Goal: Task Accomplishment & Management: Complete application form

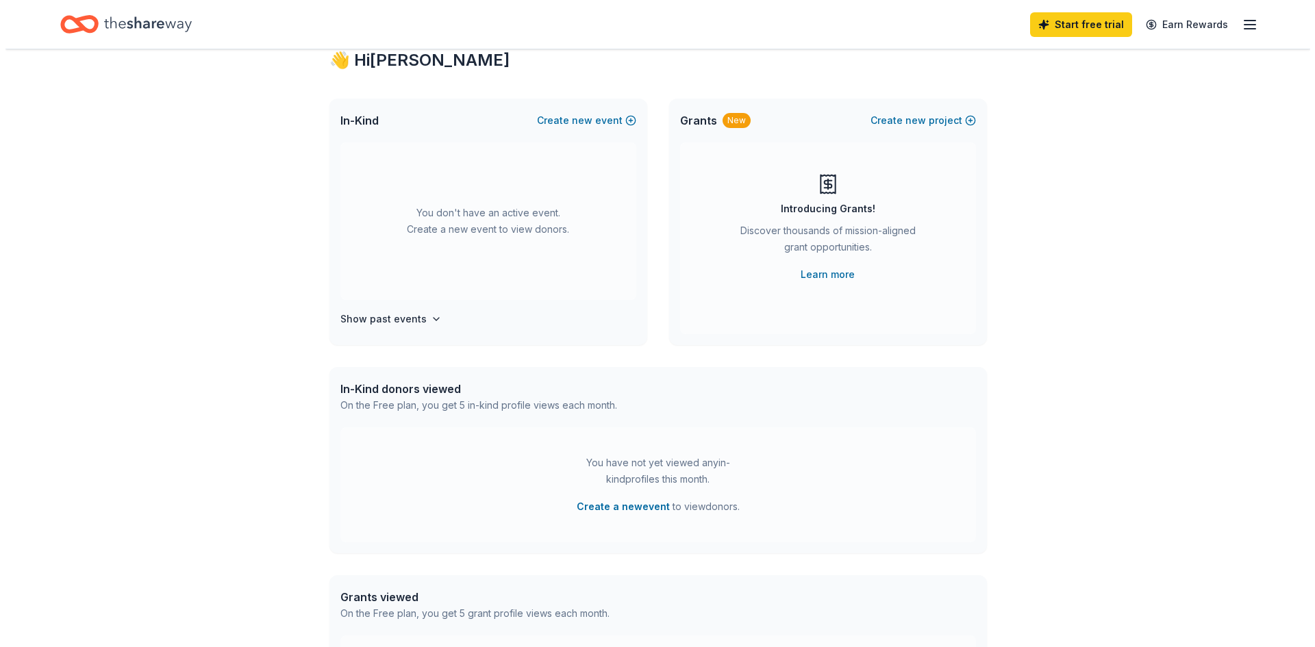
scroll to position [23, 0]
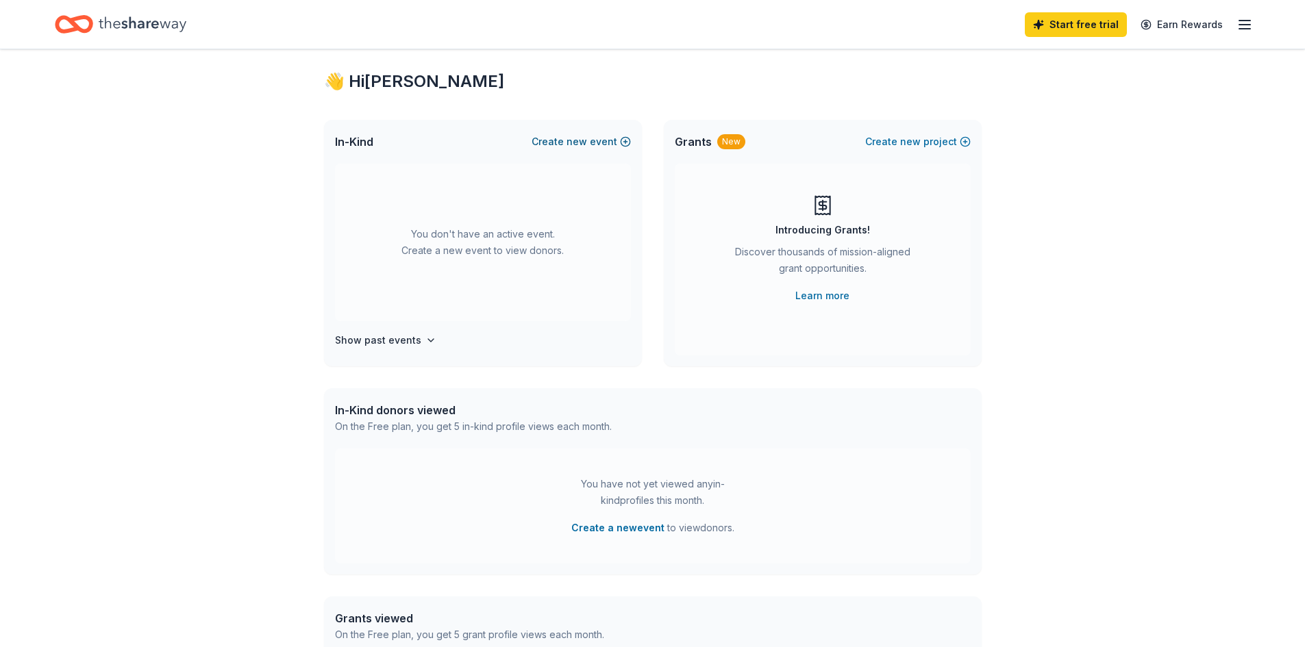
click at [571, 139] on span "new" at bounding box center [577, 142] width 21 height 16
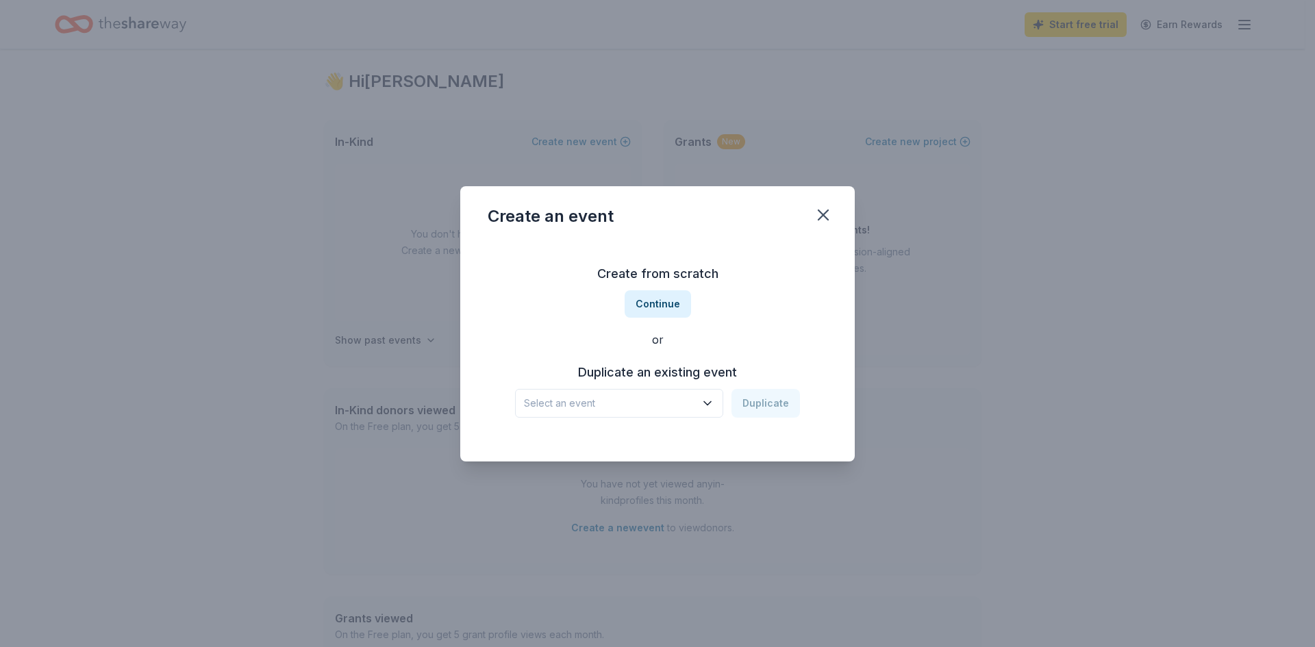
click at [636, 403] on span "Select an event" at bounding box center [609, 403] width 171 height 16
click at [614, 447] on div "Vision Dinner [DATE] · [GEOGRAPHIC_DATA]" at bounding box center [621, 449] width 204 height 44
click at [762, 409] on button "Duplicate" at bounding box center [766, 403] width 69 height 29
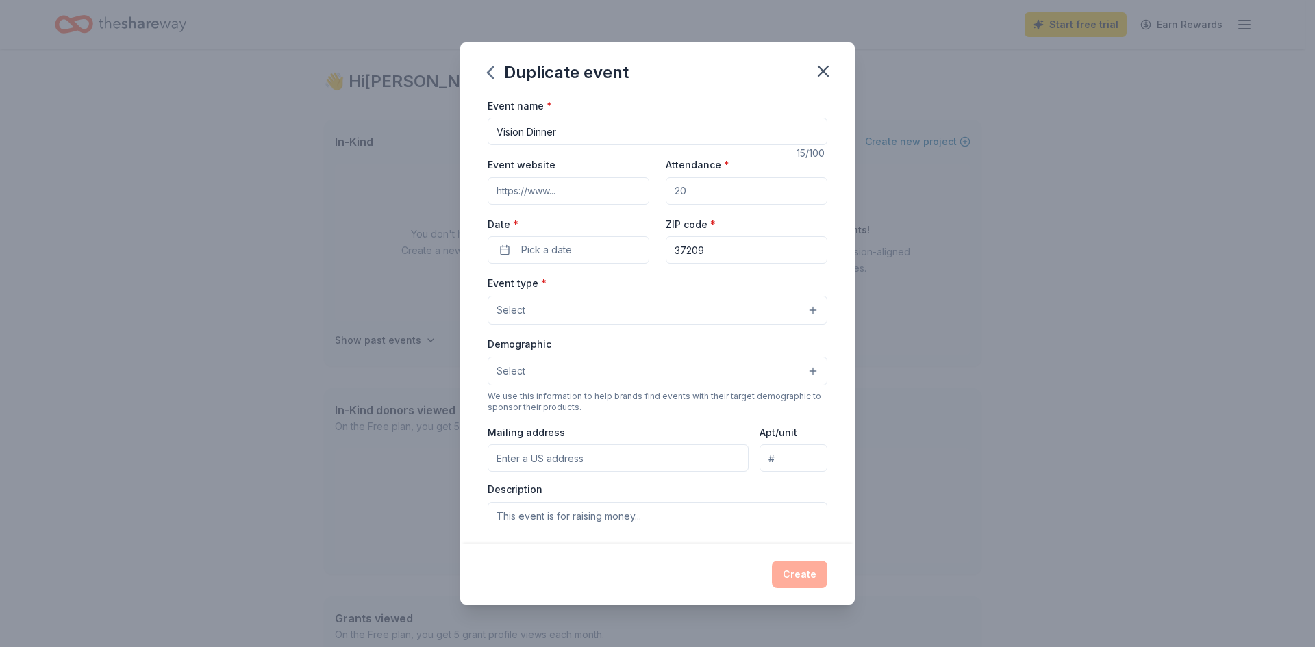
drag, startPoint x: 697, startPoint y: 197, endPoint x: 629, endPoint y: 184, distance: 68.9
click at [629, 184] on div "Event website Attendance * Date * Pick a date ZIP code * 37209" at bounding box center [658, 210] width 340 height 108
type input "500"
click at [599, 193] on input "Event website" at bounding box center [569, 190] width 162 height 27
type input "[DOMAIN_NAME][URL]"
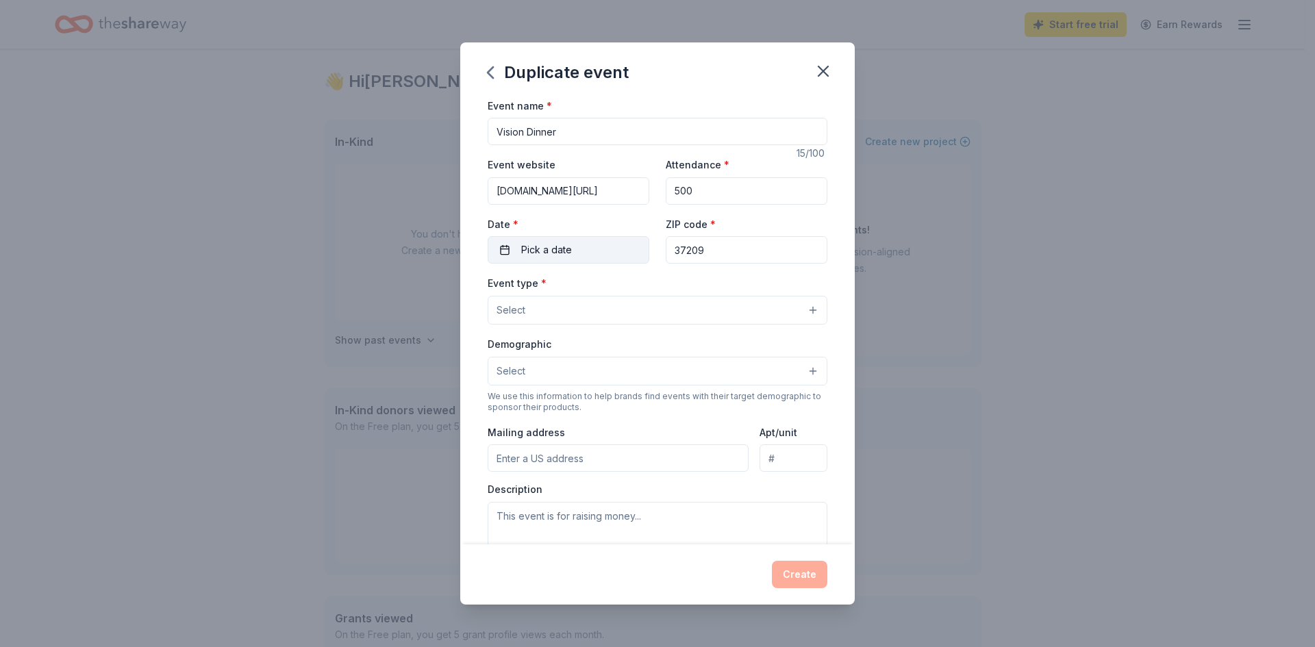
click at [606, 249] on button "Pick a date" at bounding box center [569, 249] width 162 height 27
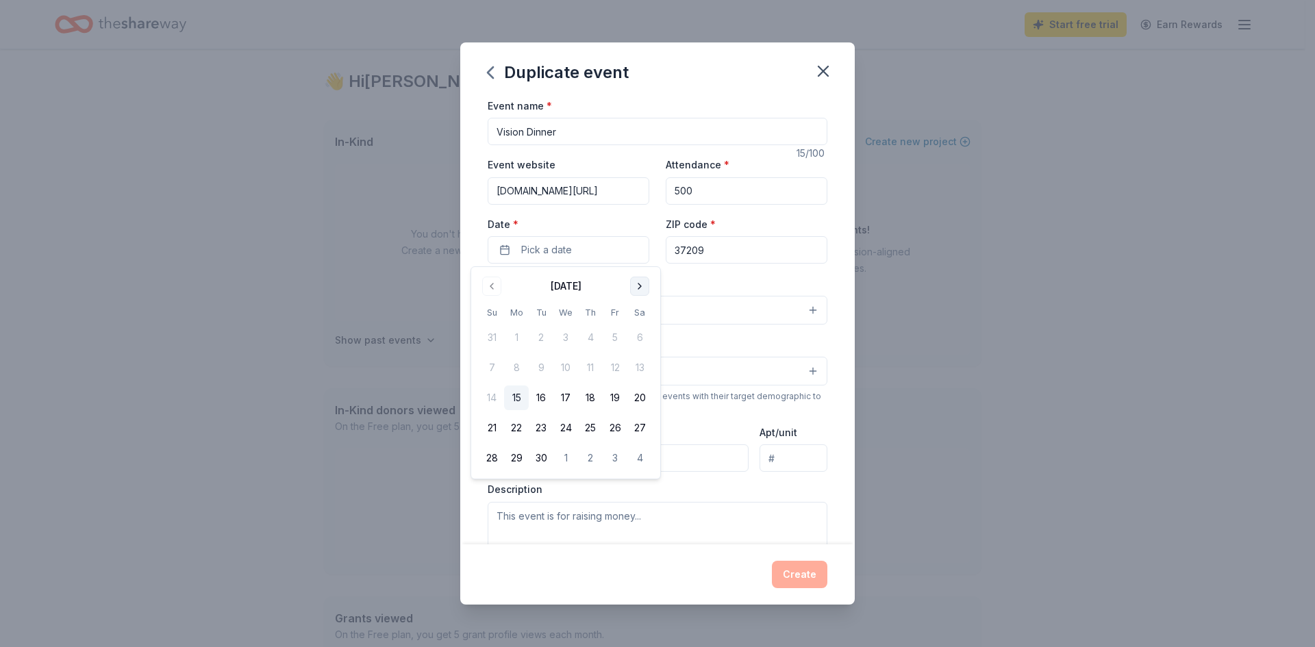
click at [645, 285] on button "Go to next month" at bounding box center [639, 286] width 19 height 19
click at [508, 369] on button "3" at bounding box center [516, 368] width 25 height 25
click at [734, 277] on div "Event type * Select" at bounding box center [658, 300] width 340 height 50
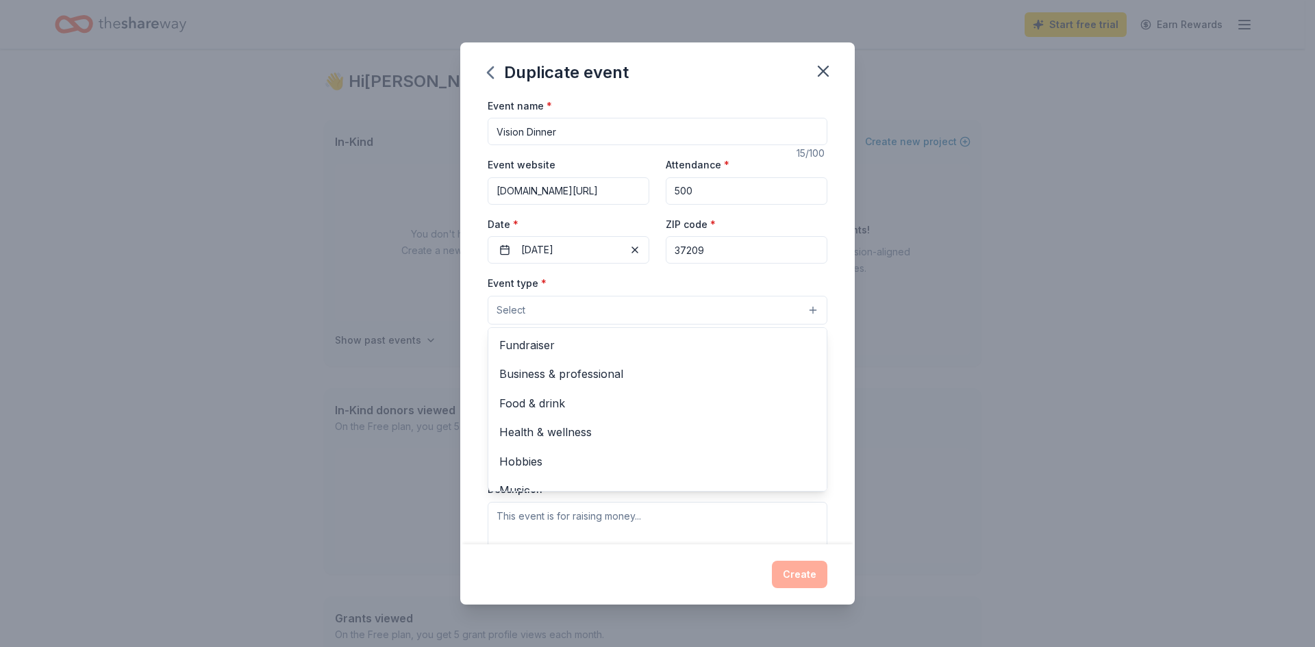
click at [632, 312] on button "Select" at bounding box center [658, 310] width 340 height 29
click at [599, 343] on span "Fundraiser" at bounding box center [657, 345] width 317 height 18
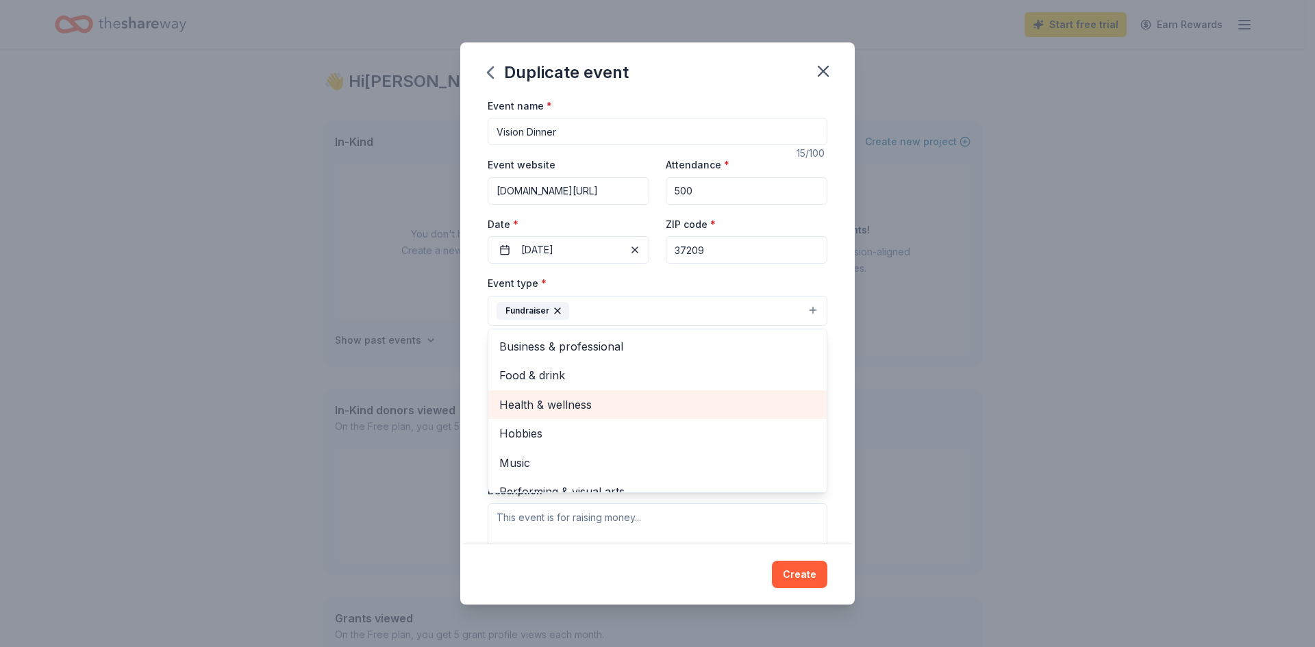
scroll to position [16, 0]
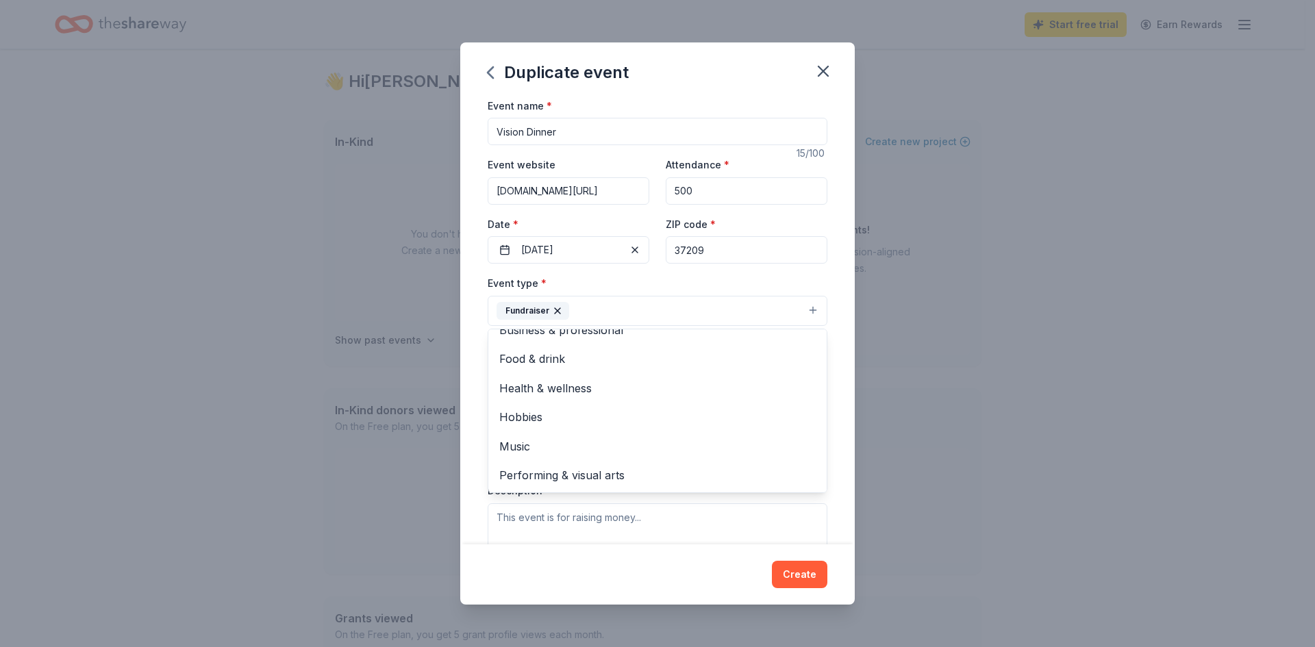
click at [898, 381] on div "Duplicate event Event name * Vision Dinner 15 /100 Event website [DOMAIN_NAME][…" at bounding box center [657, 323] width 1315 height 647
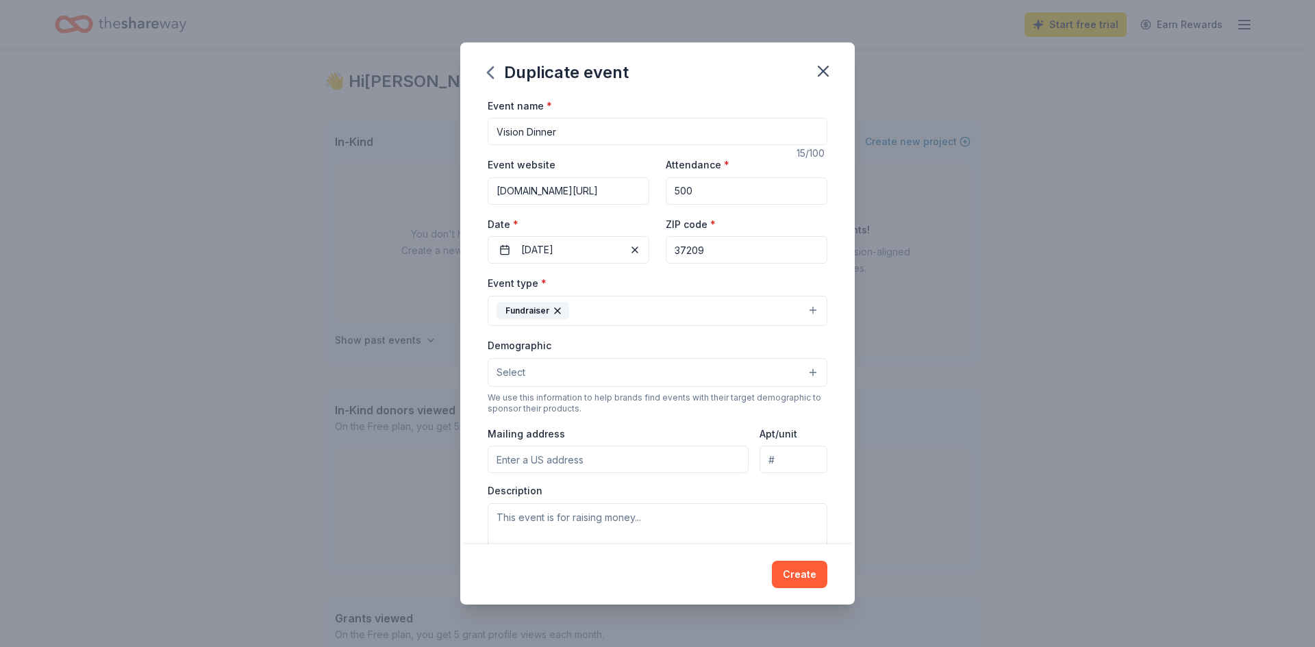
click at [617, 365] on button "Select" at bounding box center [658, 372] width 340 height 29
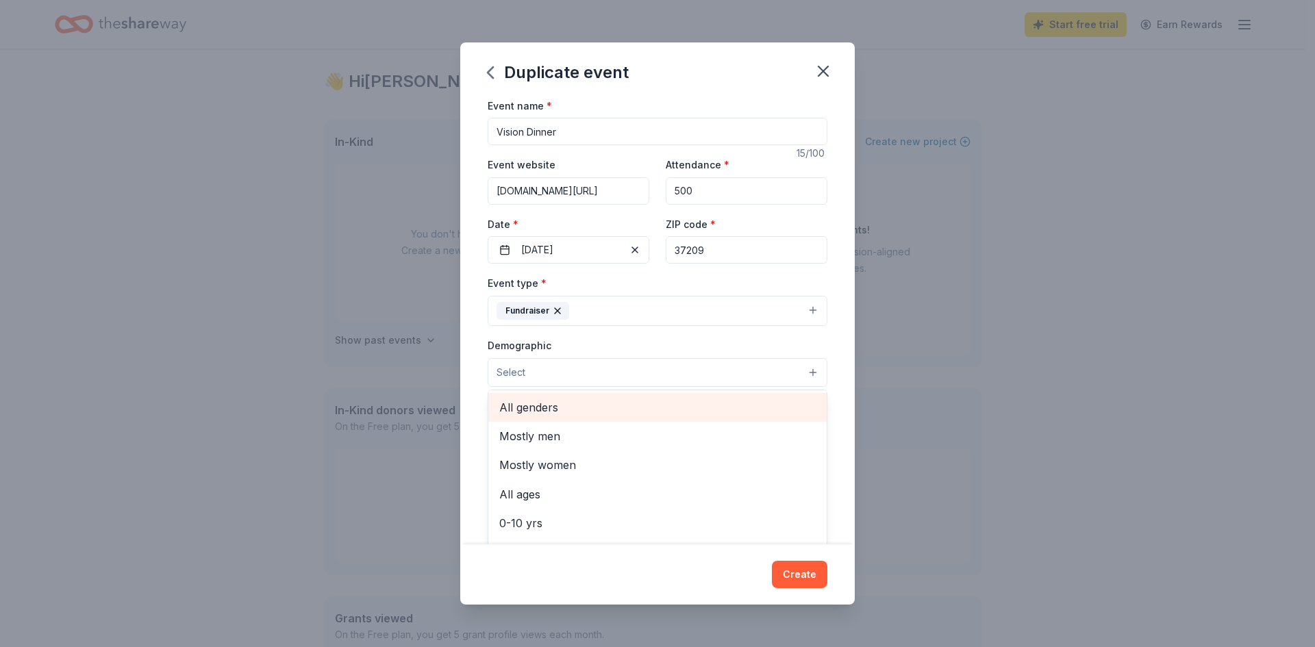
click at [587, 410] on span "All genders" at bounding box center [657, 408] width 317 height 18
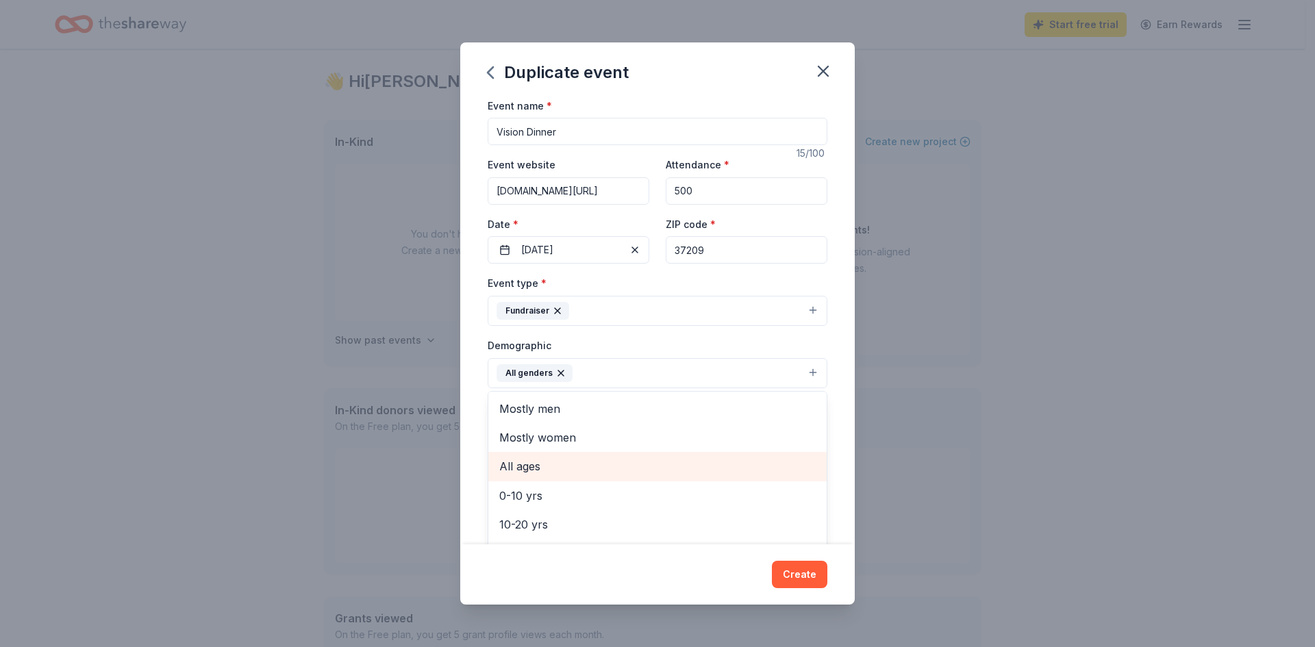
click at [534, 461] on span "All ages" at bounding box center [657, 467] width 317 height 18
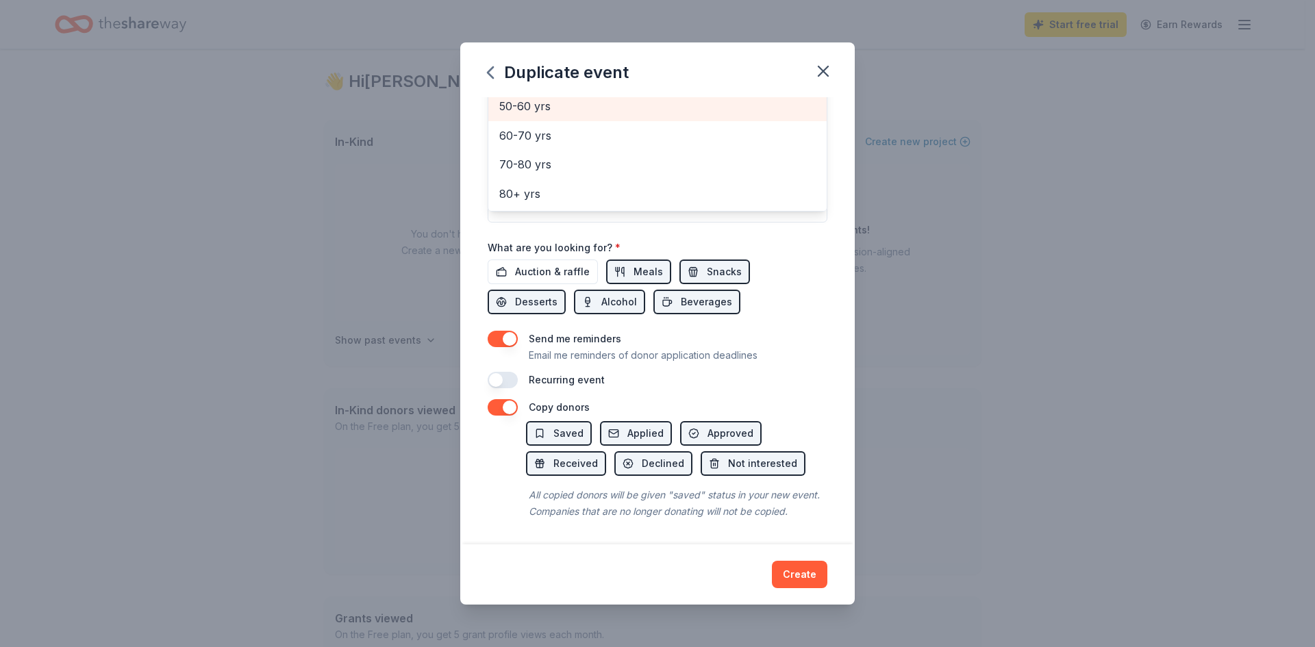
scroll to position [205, 0]
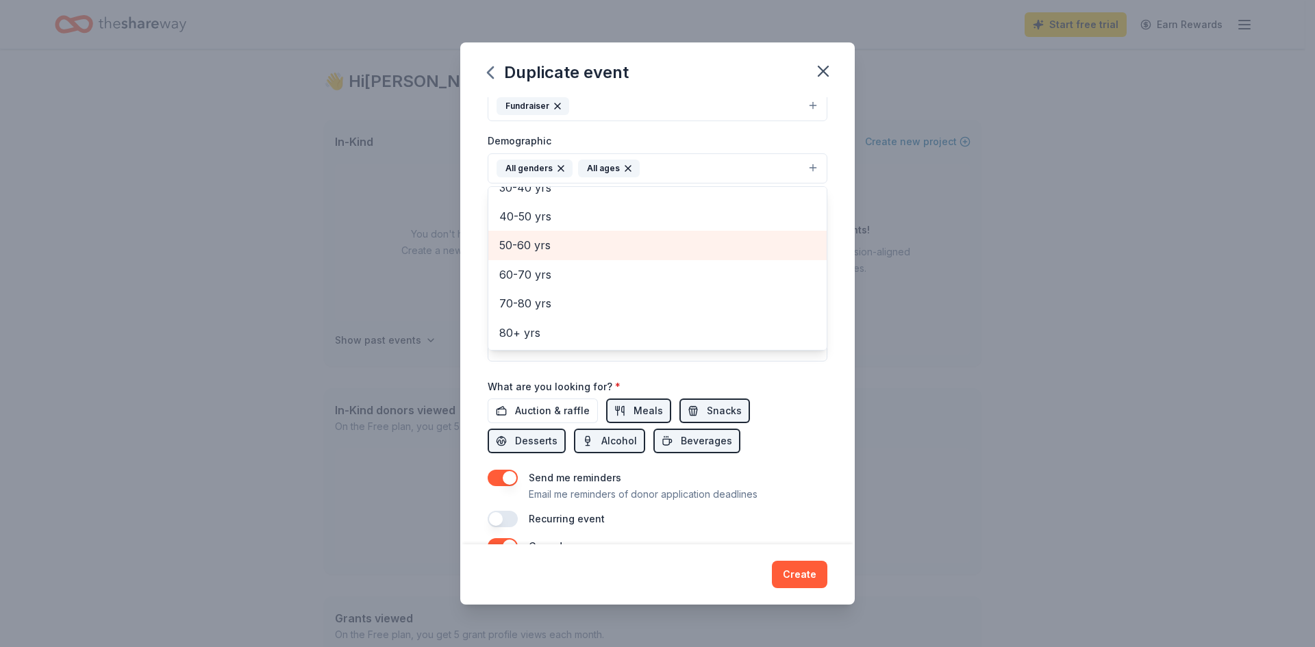
click at [557, 407] on div "Event name * Vision Dinner 15 /100 Event website [DOMAIN_NAME][URL] Attendance …" at bounding box center [658, 210] width 340 height 636
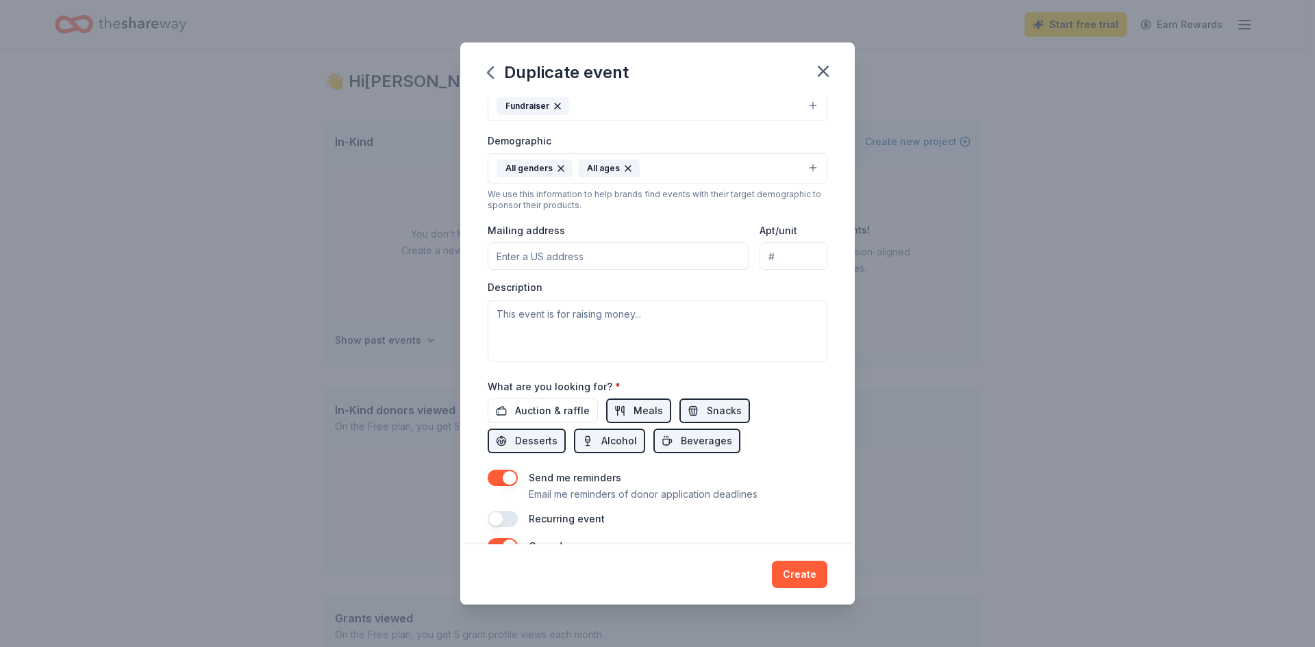
click at [557, 407] on span "Auction & raffle" at bounding box center [552, 411] width 75 height 16
click at [636, 411] on span "Meals" at bounding box center [648, 411] width 29 height 16
click at [707, 413] on span "Snacks" at bounding box center [724, 411] width 35 height 16
click at [594, 441] on button "Alcohol" at bounding box center [609, 441] width 71 height 25
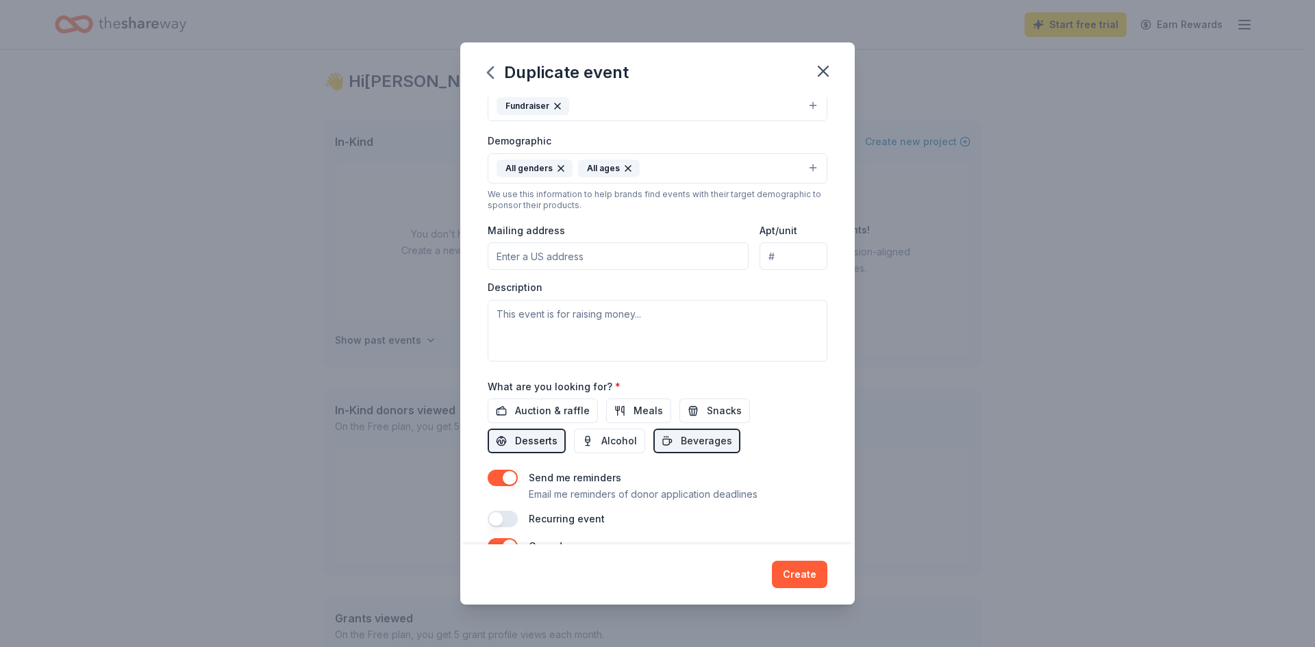
click at [534, 437] on span "Desserts" at bounding box center [536, 441] width 42 height 16
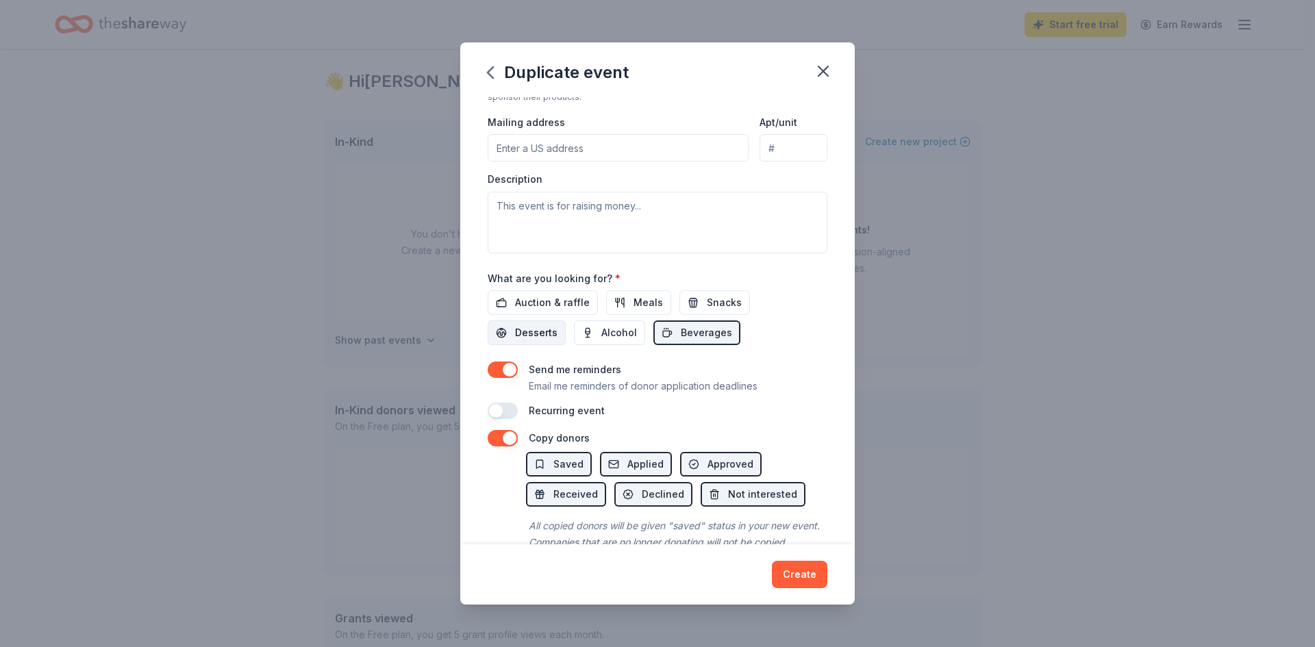
scroll to position [324, 0]
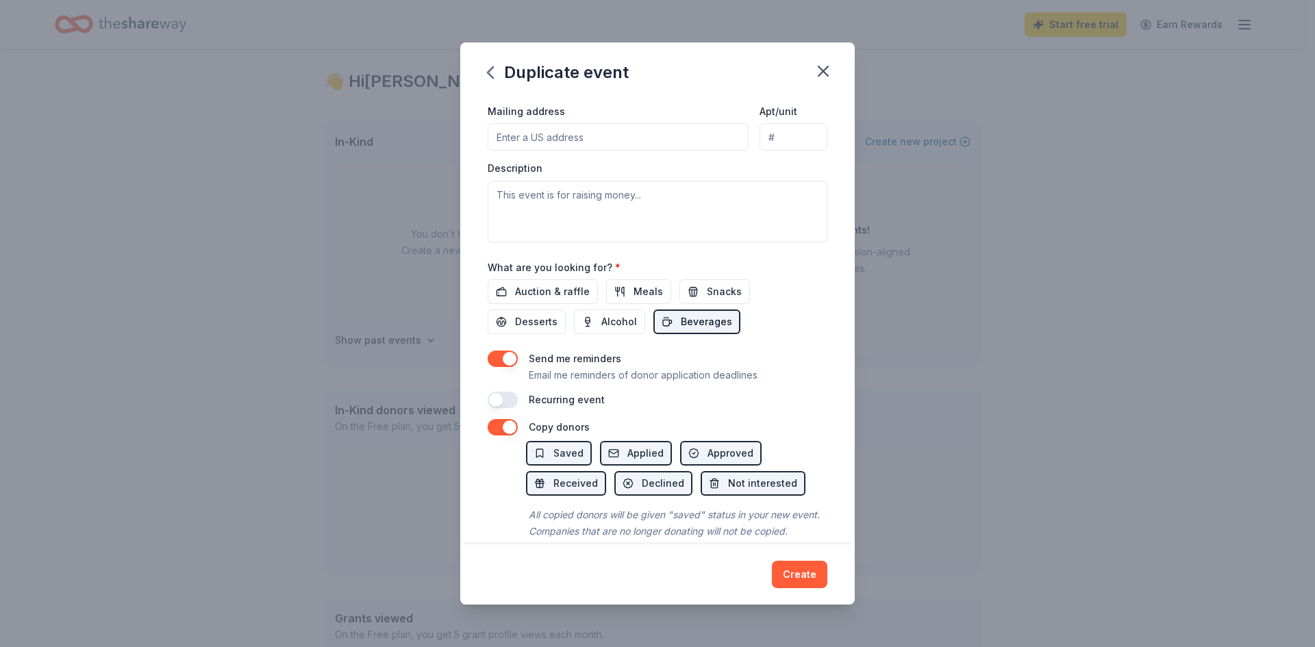
click at [684, 324] on span "Beverages" at bounding box center [706, 322] width 51 height 16
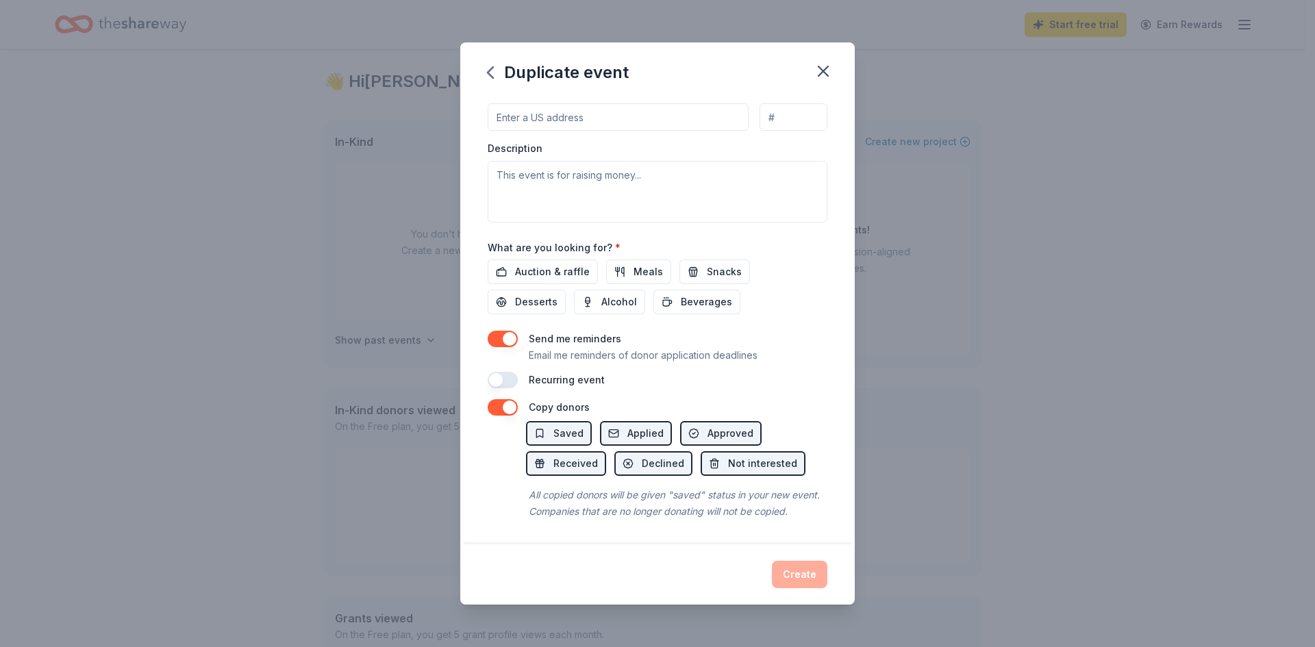
scroll to position [360, 0]
click at [652, 484] on div "All copied donors will be given "saved" status in your new event. Companies tha…" at bounding box center [676, 503] width 301 height 38
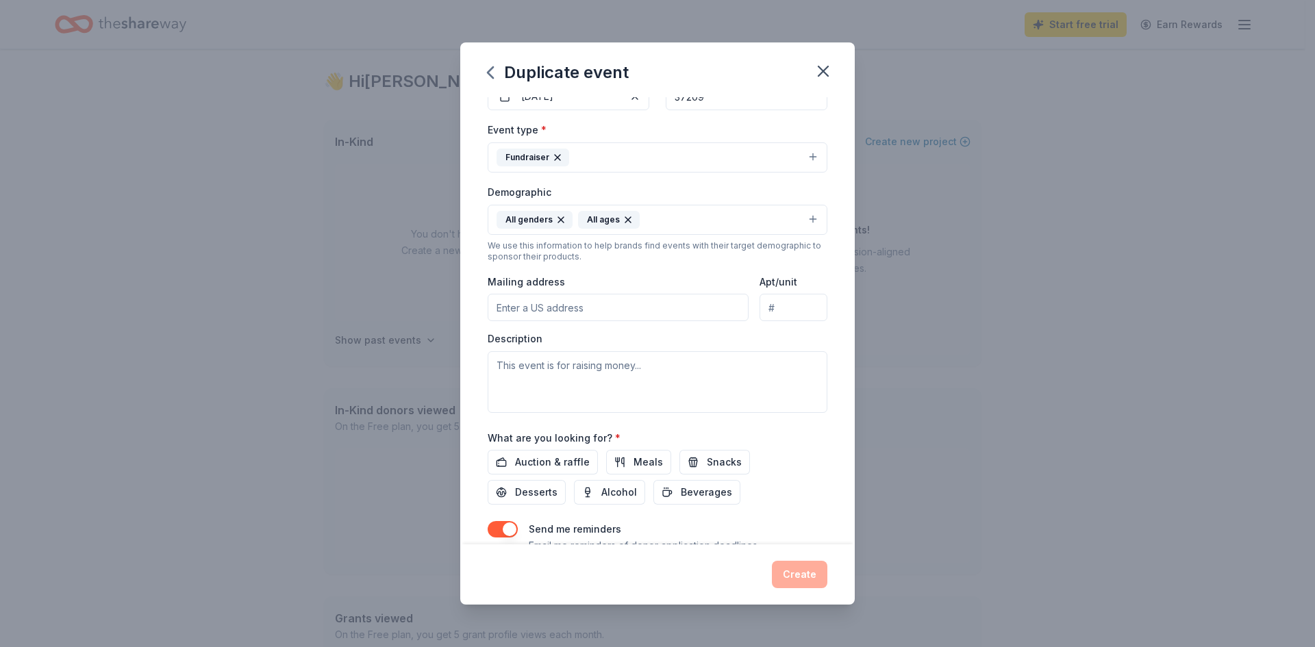
scroll to position [151, 0]
click at [657, 383] on textarea at bounding box center [658, 385] width 340 height 62
click at [634, 313] on input "Mailing address" at bounding box center [618, 309] width 261 height 27
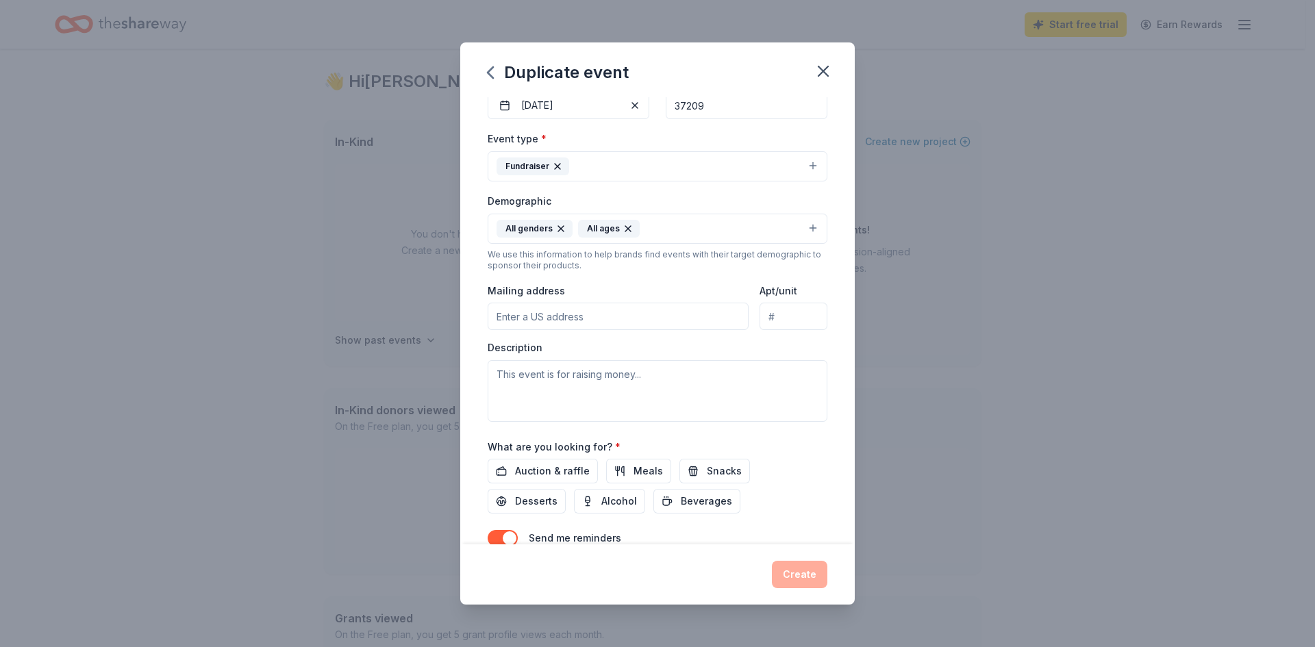
scroll to position [144, 0]
type input "PO Box 92216"
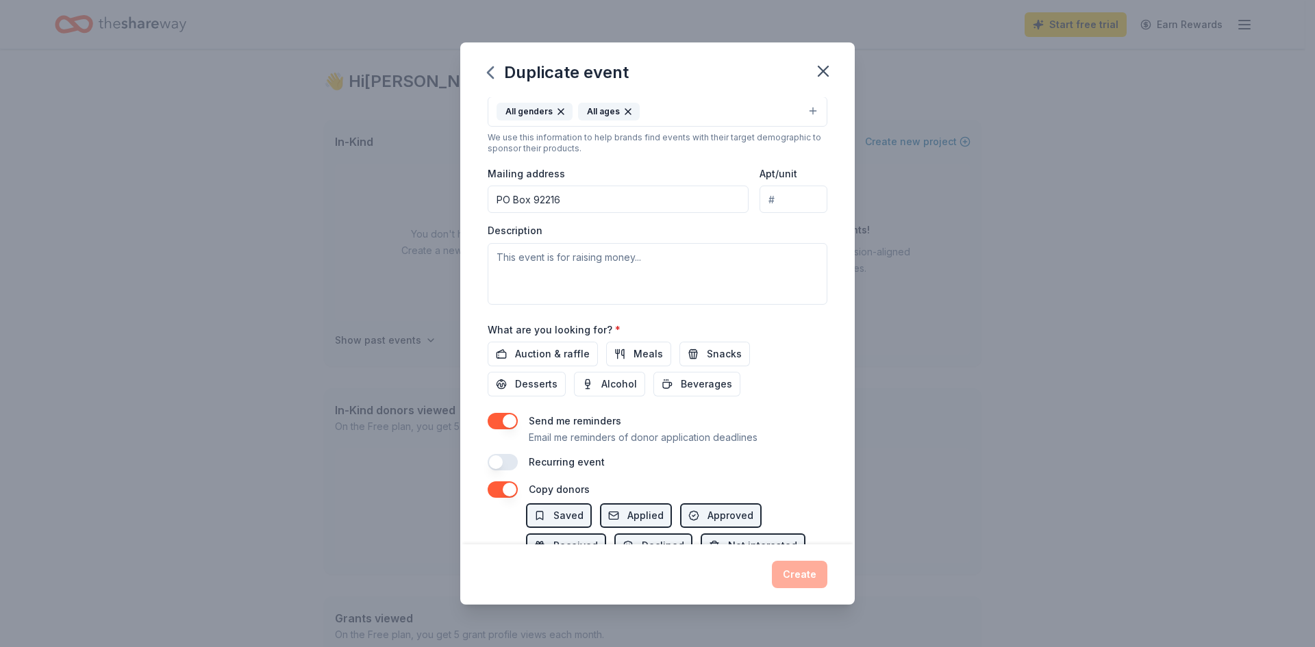
scroll to position [263, 0]
click at [719, 256] on textarea at bounding box center [658, 273] width 340 height 62
click at [721, 271] on textarea at bounding box center [658, 273] width 340 height 62
paste textarea "Lorem ips Dolo Sitamet (consecteturadipisci.eli) seddoeius tem incididu utl etd…"
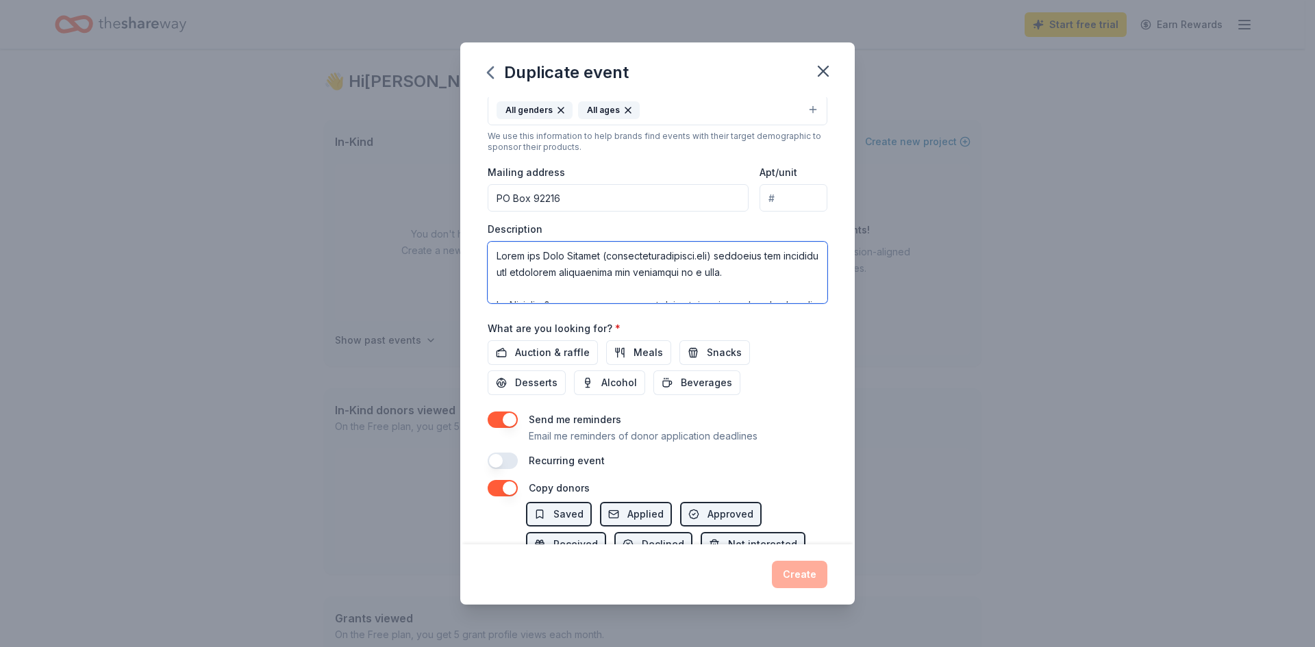
scroll to position [304, 0]
type textarea "Lorem ips Dolo Sitamet (consecteturadipisci.eli) seddoeius tem incididu utl etd…"
click at [764, 327] on div "What are you looking for? * Auction & raffle Meals Snacks Desserts Alcohol Beve…" at bounding box center [658, 358] width 340 height 76
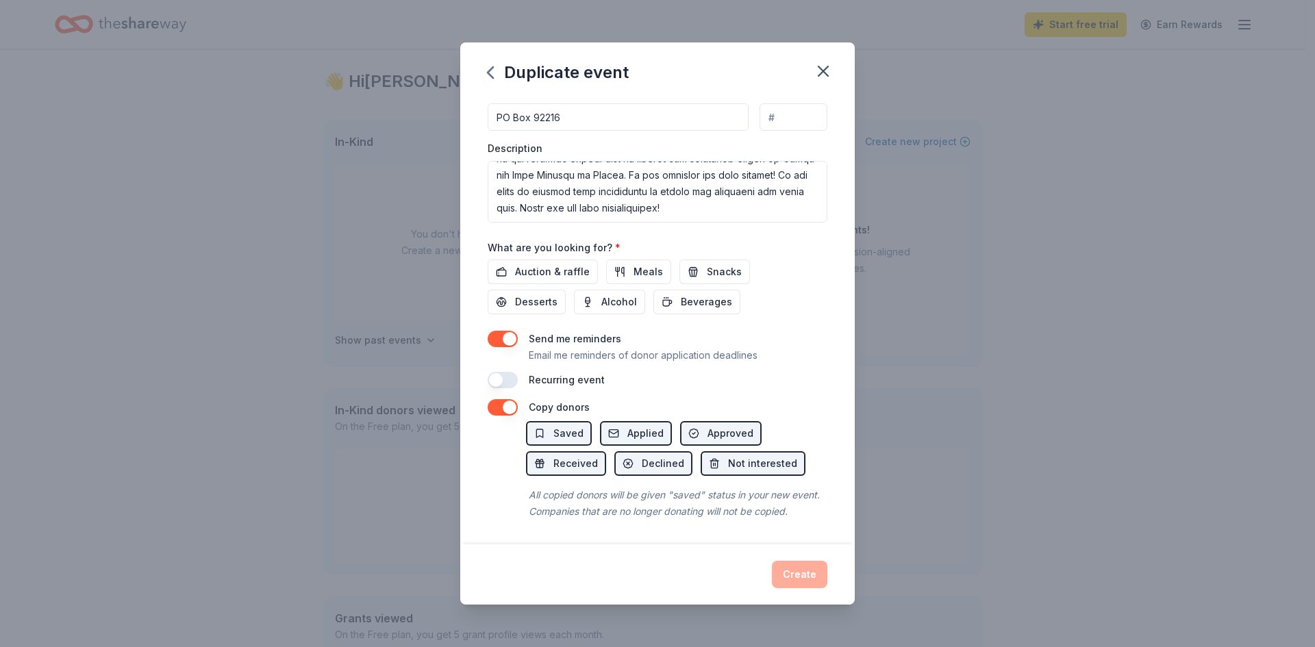
scroll to position [355, 0]
click at [617, 422] on button "Applied" at bounding box center [636, 433] width 72 height 25
click at [701, 421] on button "Approved" at bounding box center [721, 433] width 82 height 25
click at [563, 425] on span "Saved" at bounding box center [569, 433] width 30 height 16
click at [563, 456] on span "Received" at bounding box center [576, 464] width 45 height 16
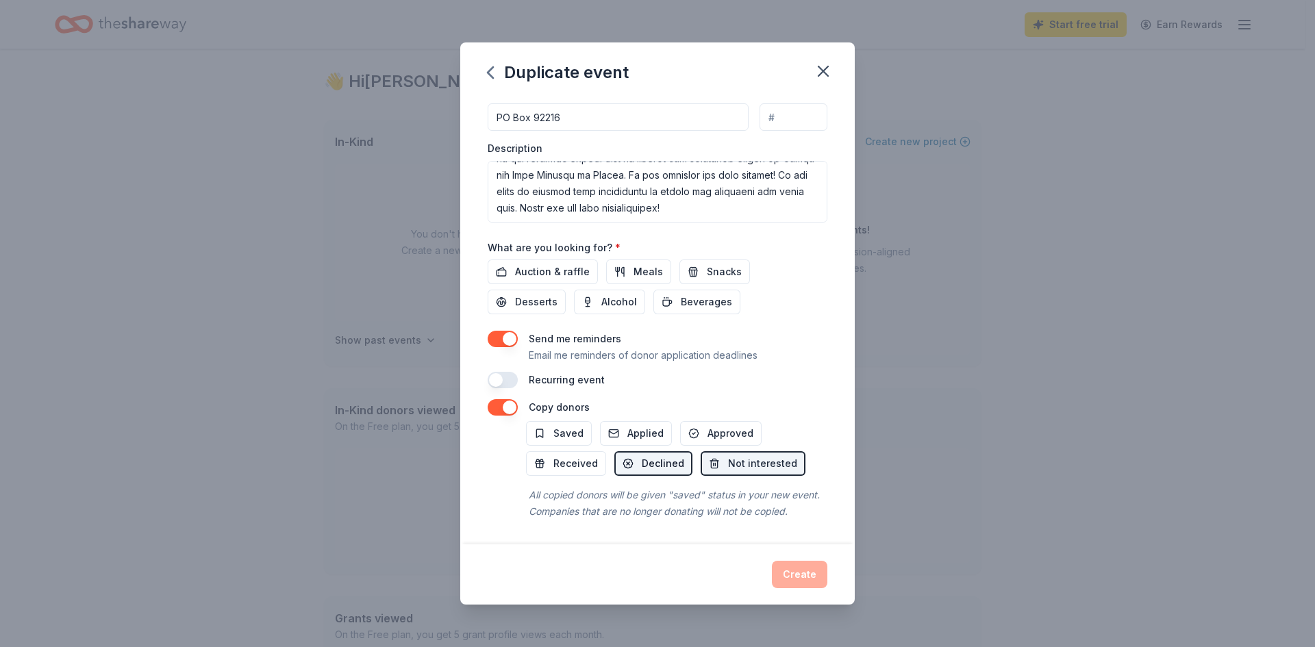
click at [633, 451] on button "Declined" at bounding box center [654, 463] width 78 height 25
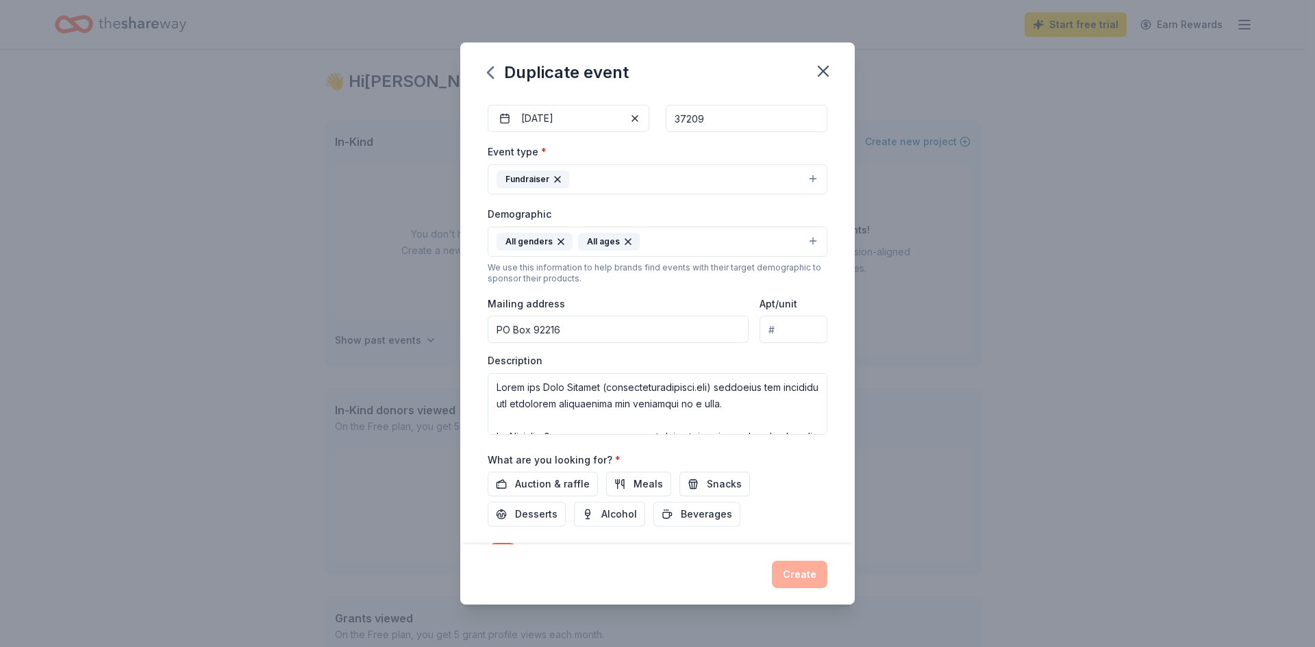
scroll to position [0, 0]
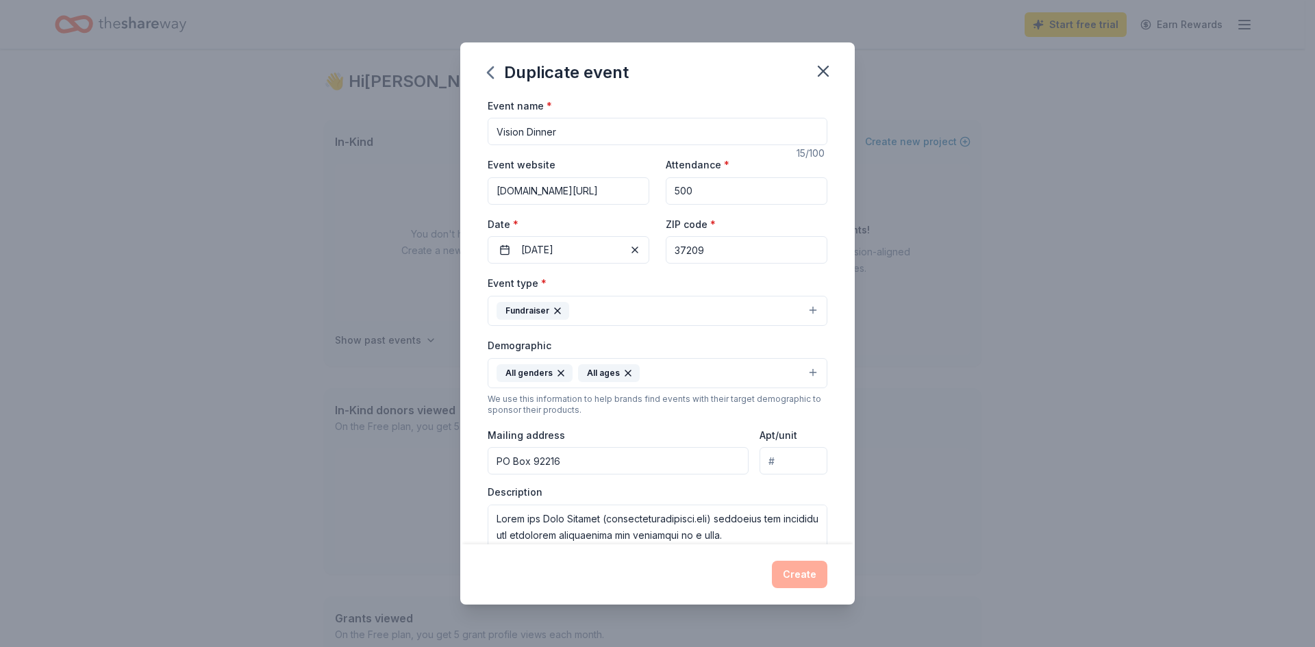
click at [602, 186] on input "[DOMAIN_NAME][URL]" at bounding box center [569, 190] width 162 height 27
click at [620, 140] on input "Vision Dinner" at bounding box center [658, 131] width 340 height 27
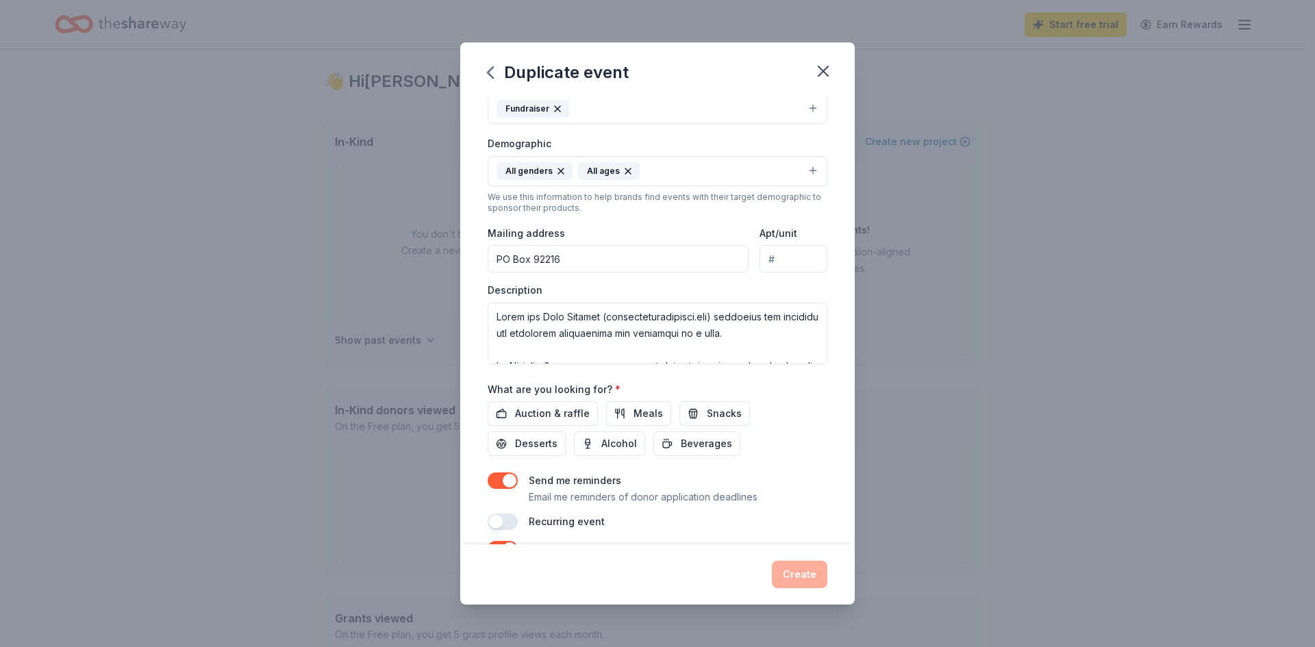
scroll to position [360, 0]
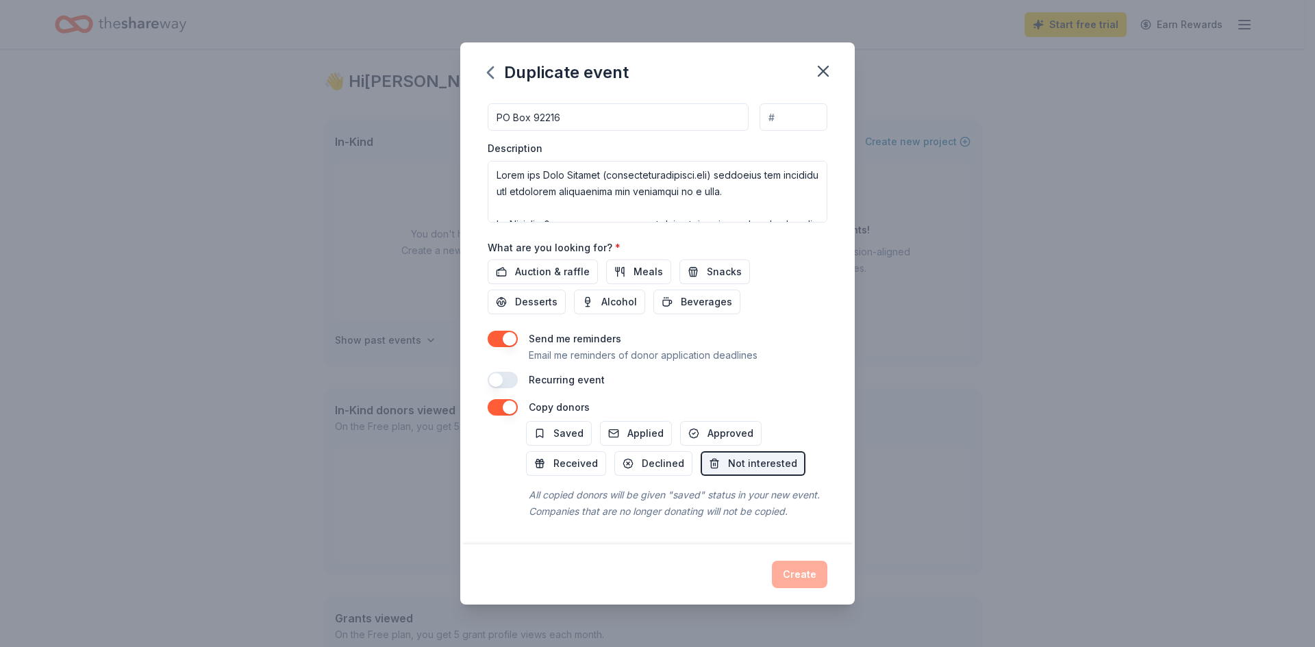
click at [782, 572] on div "Create" at bounding box center [658, 574] width 340 height 27
click at [770, 456] on span "Not interested" at bounding box center [762, 464] width 69 height 16
click at [495, 399] on button "button" at bounding box center [503, 407] width 30 height 16
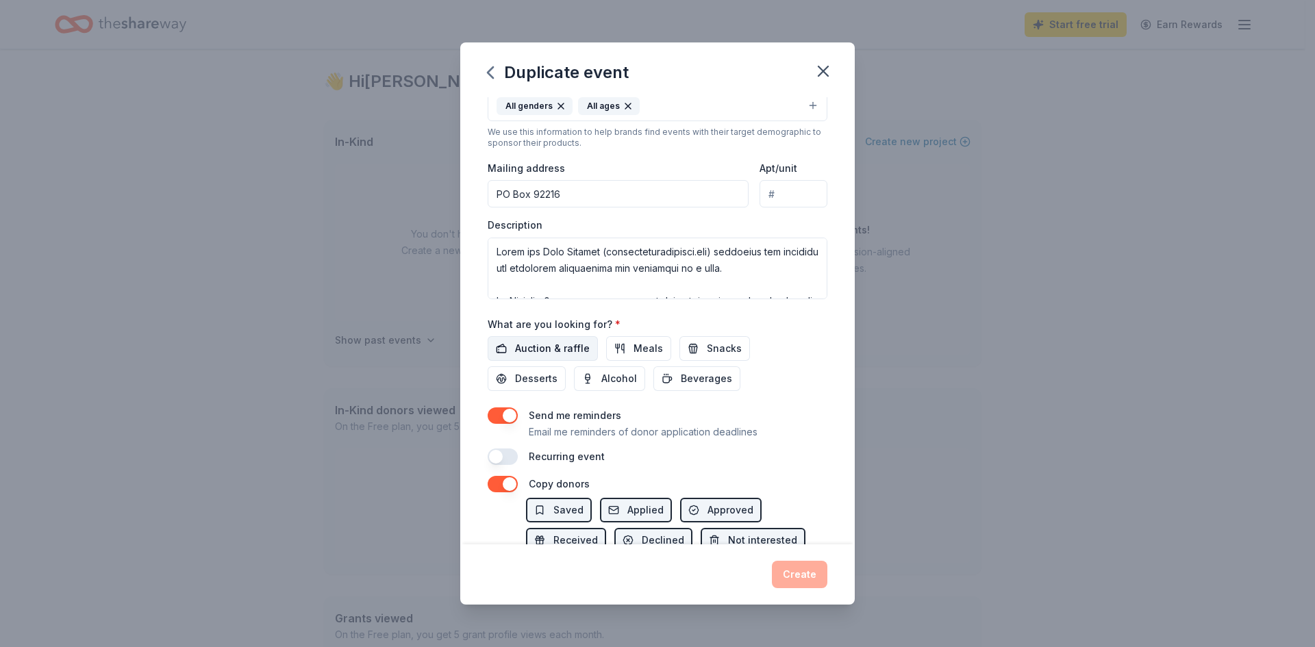
scroll to position [266, 0]
click at [538, 346] on span "Auction & raffle" at bounding box center [552, 350] width 75 height 16
click at [626, 347] on button "Meals" at bounding box center [638, 350] width 65 height 25
click at [707, 344] on span "Snacks" at bounding box center [724, 350] width 35 height 16
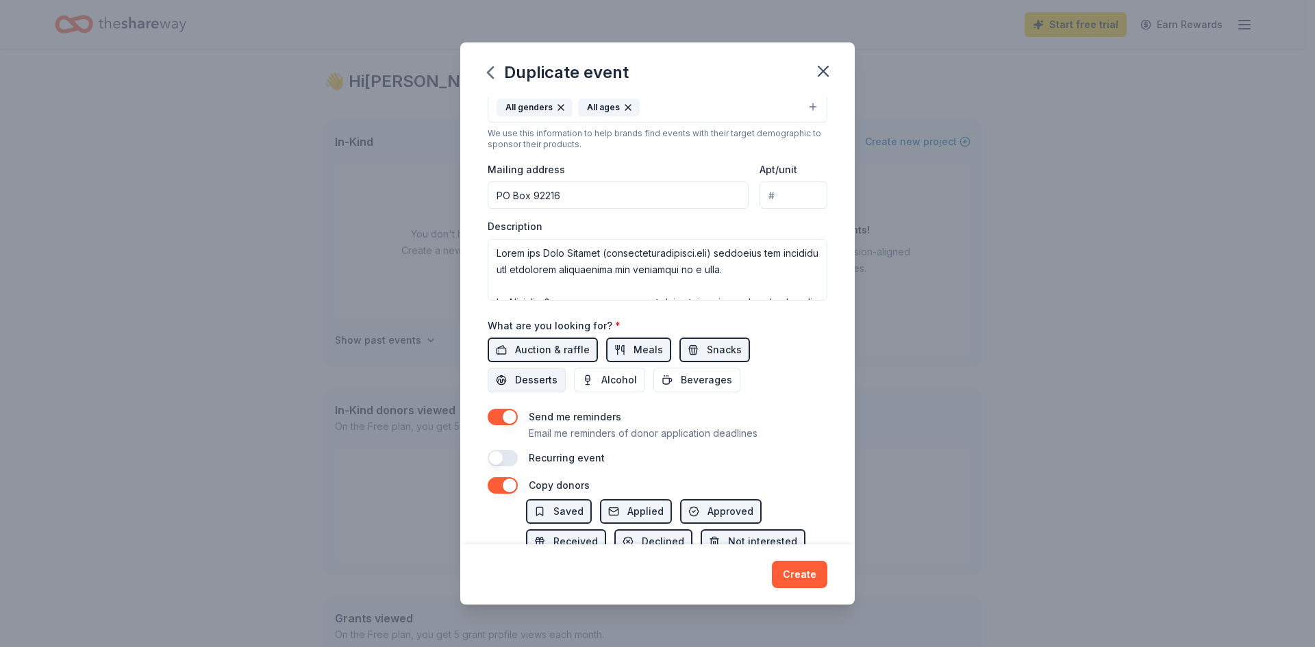
click at [543, 375] on span "Desserts" at bounding box center [536, 380] width 42 height 16
click at [606, 380] on span "Alcohol" at bounding box center [620, 380] width 36 height 16
click at [668, 380] on button "Beverages" at bounding box center [697, 380] width 87 height 25
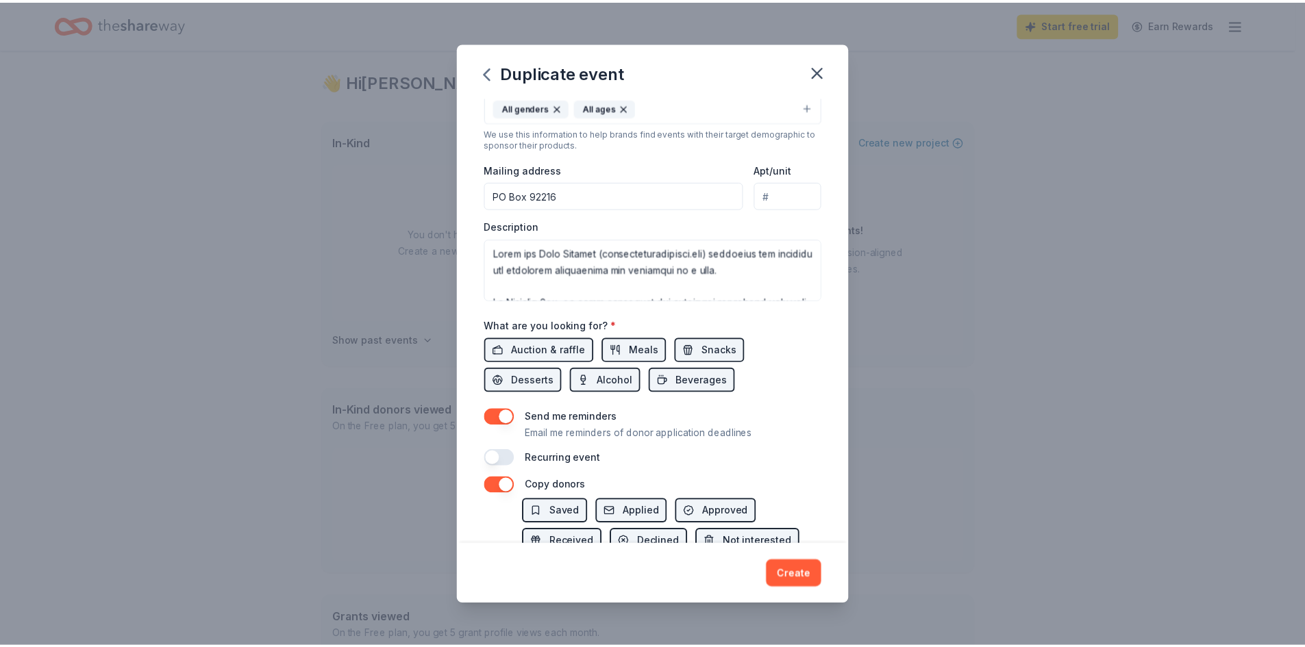
scroll to position [360, 0]
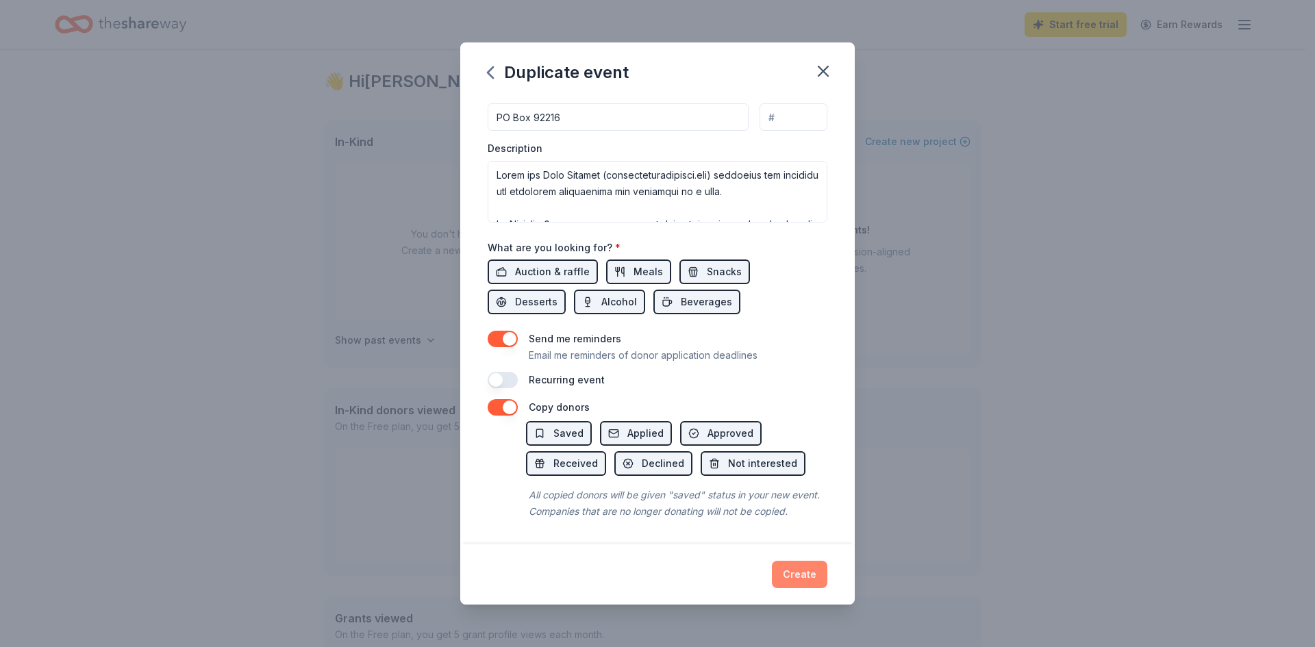
click at [799, 569] on button "Create" at bounding box center [799, 574] width 55 height 27
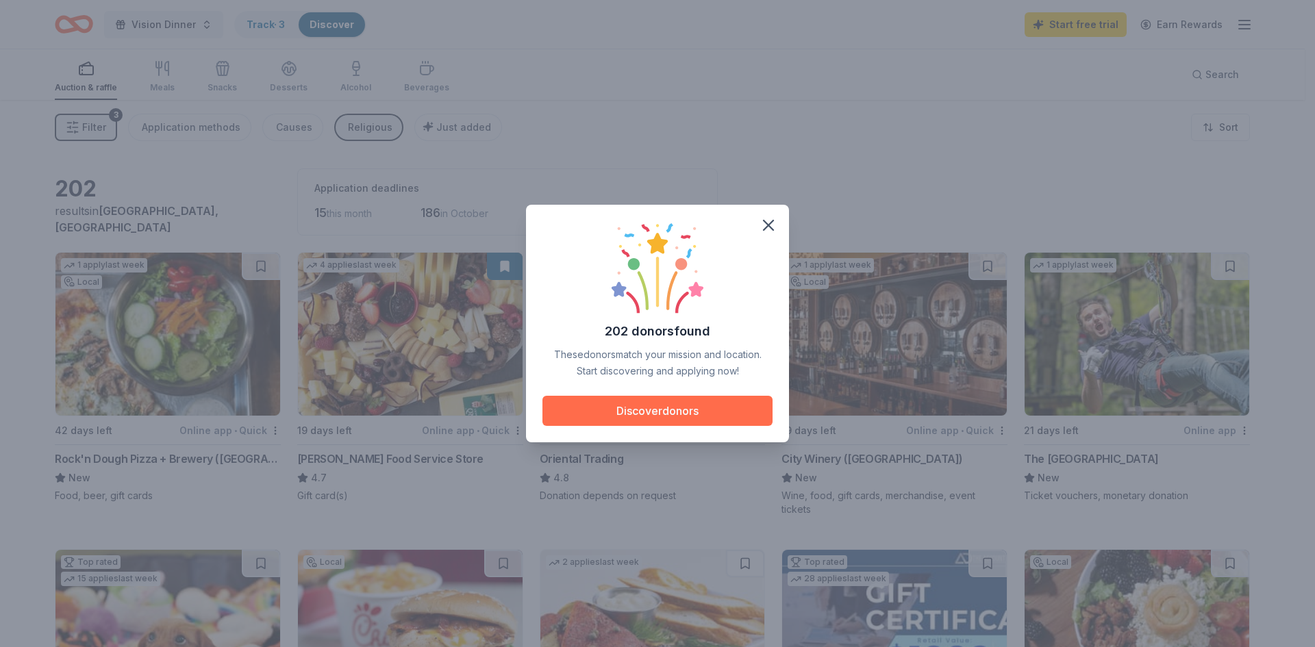
click at [708, 407] on button "Discover donors" at bounding box center [658, 411] width 230 height 30
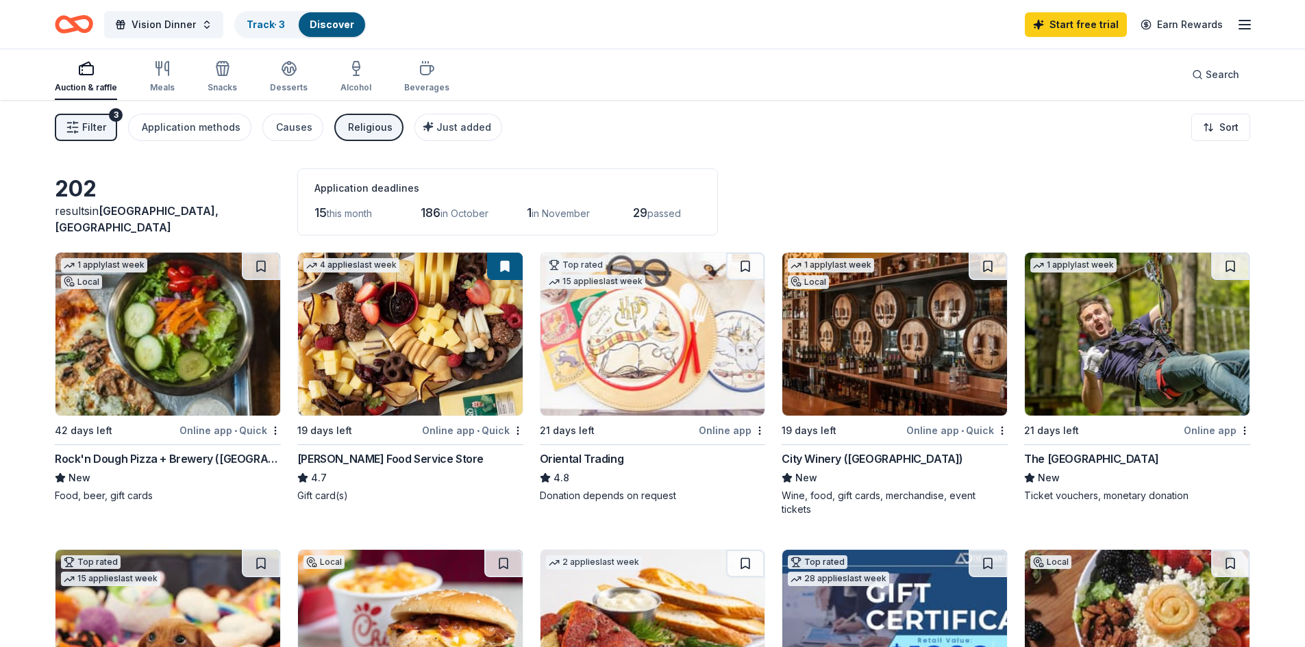
click at [148, 374] on img at bounding box center [167, 334] width 225 height 163
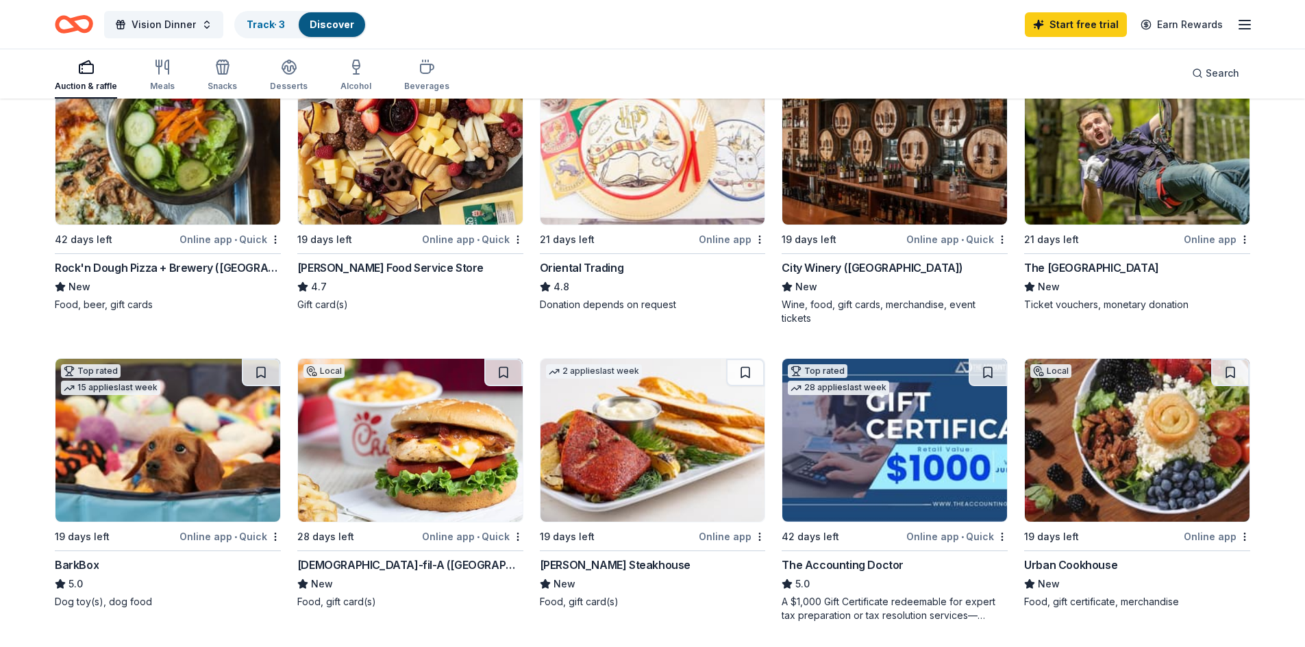
scroll to position [190, 0]
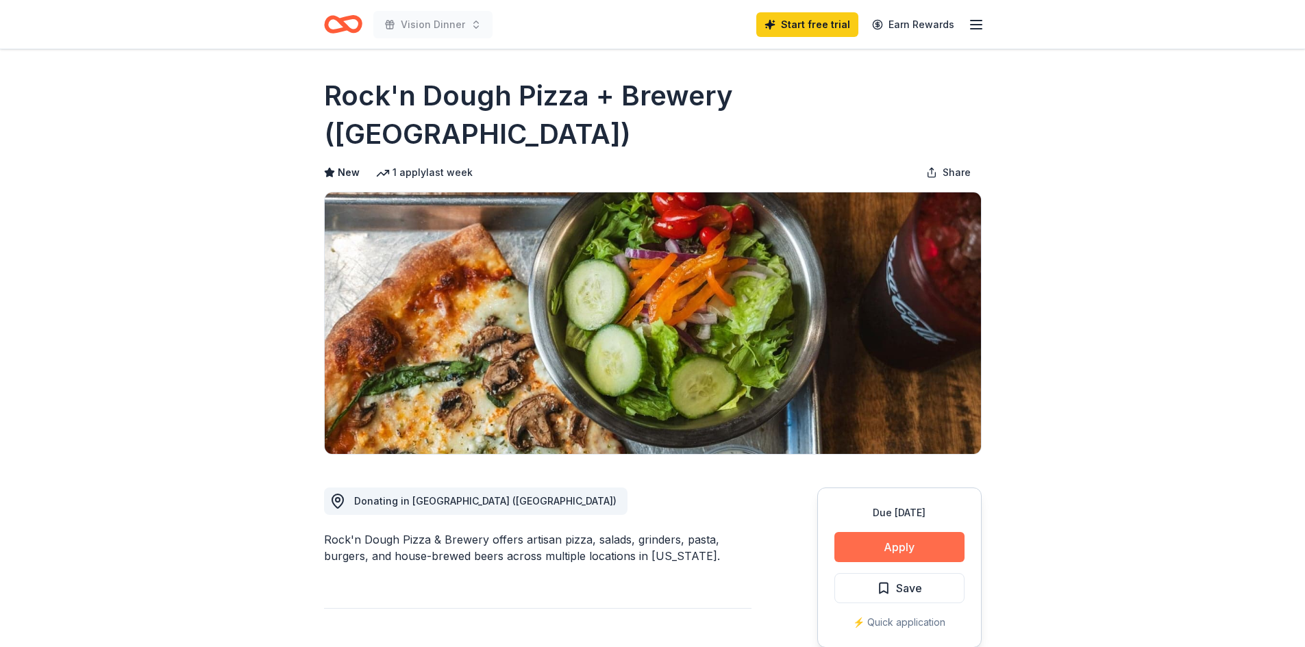
click at [900, 532] on button "Apply" at bounding box center [899, 547] width 130 height 30
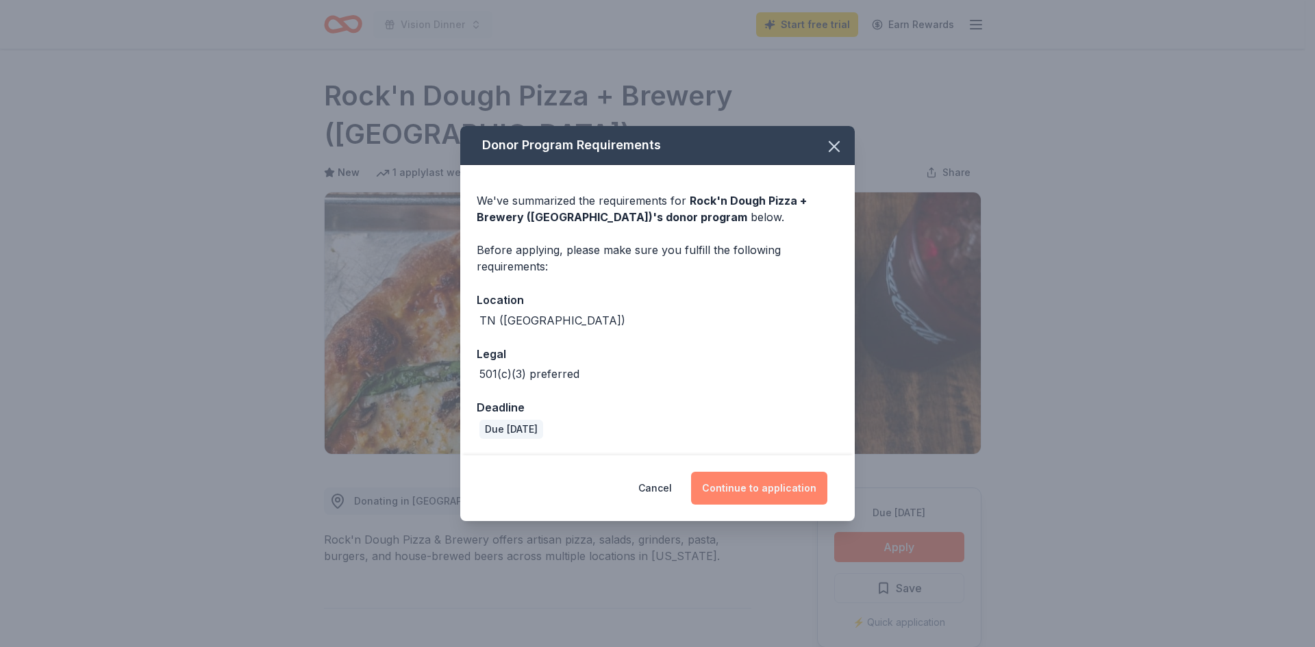
click at [748, 486] on button "Continue to application" at bounding box center [759, 488] width 136 height 33
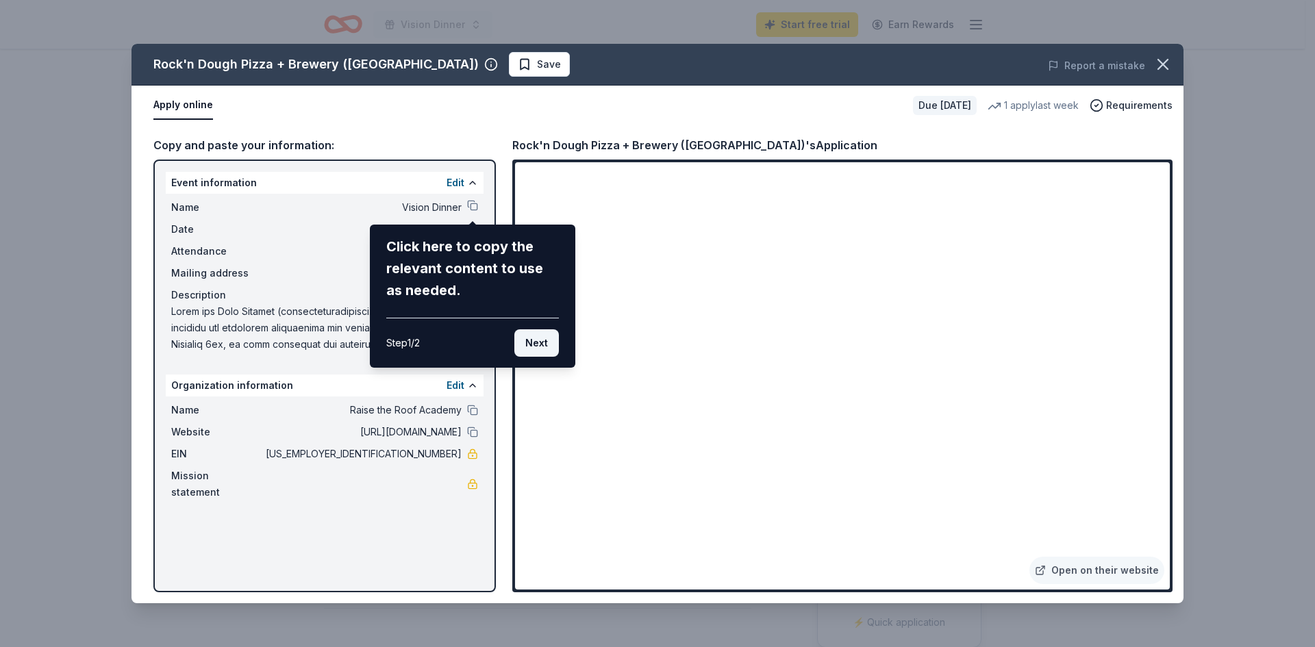
click at [545, 341] on button "Next" at bounding box center [536, 343] width 45 height 27
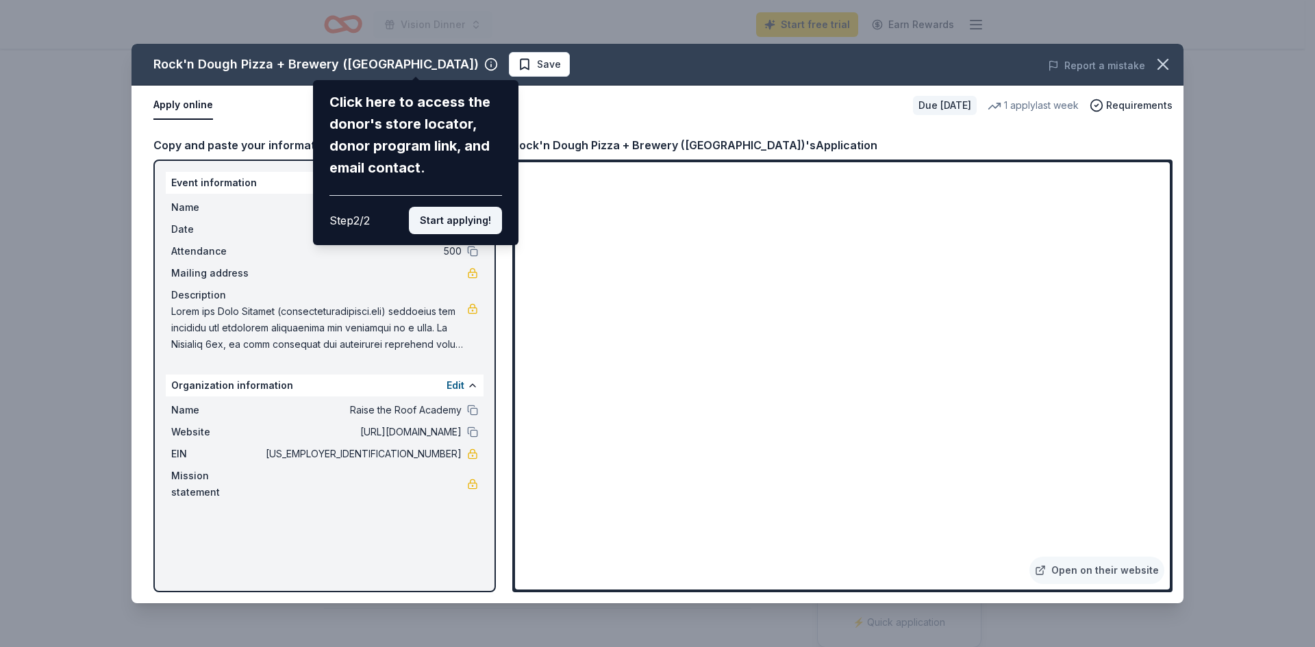
click at [456, 218] on button "Start applying!" at bounding box center [455, 220] width 93 height 27
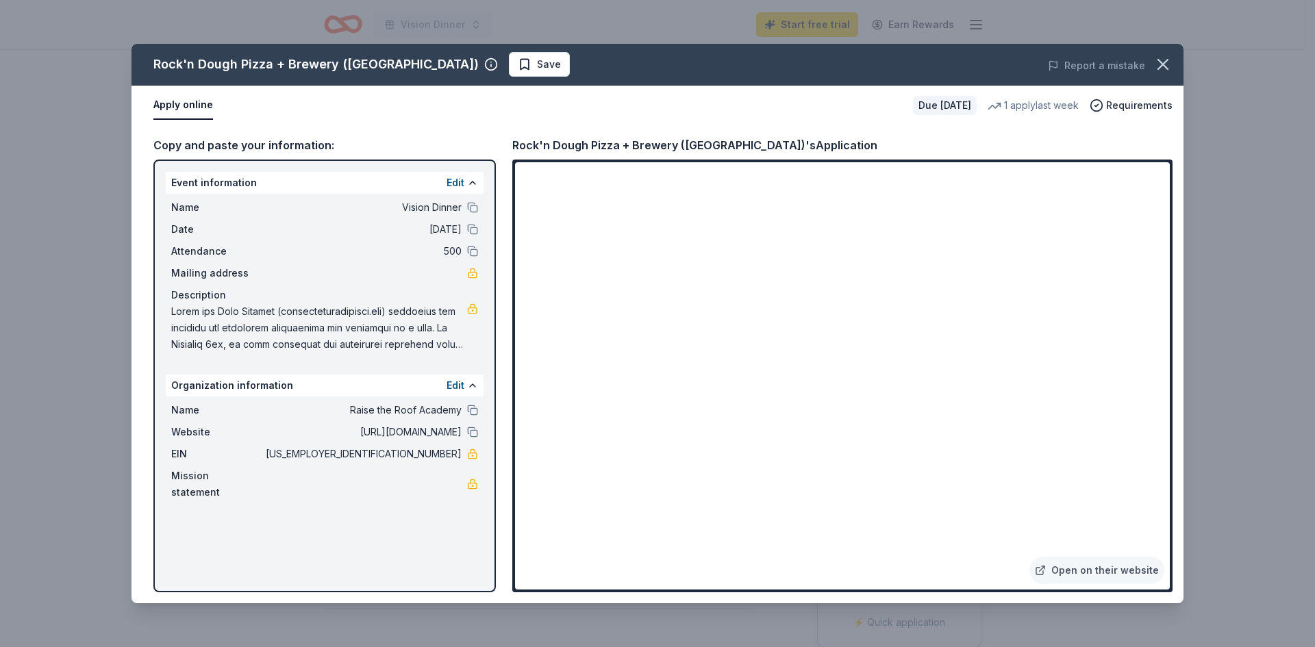
click at [188, 108] on button "Apply online" at bounding box center [183, 105] width 60 height 29
click at [1163, 64] on icon "button" at bounding box center [1163, 65] width 10 height 10
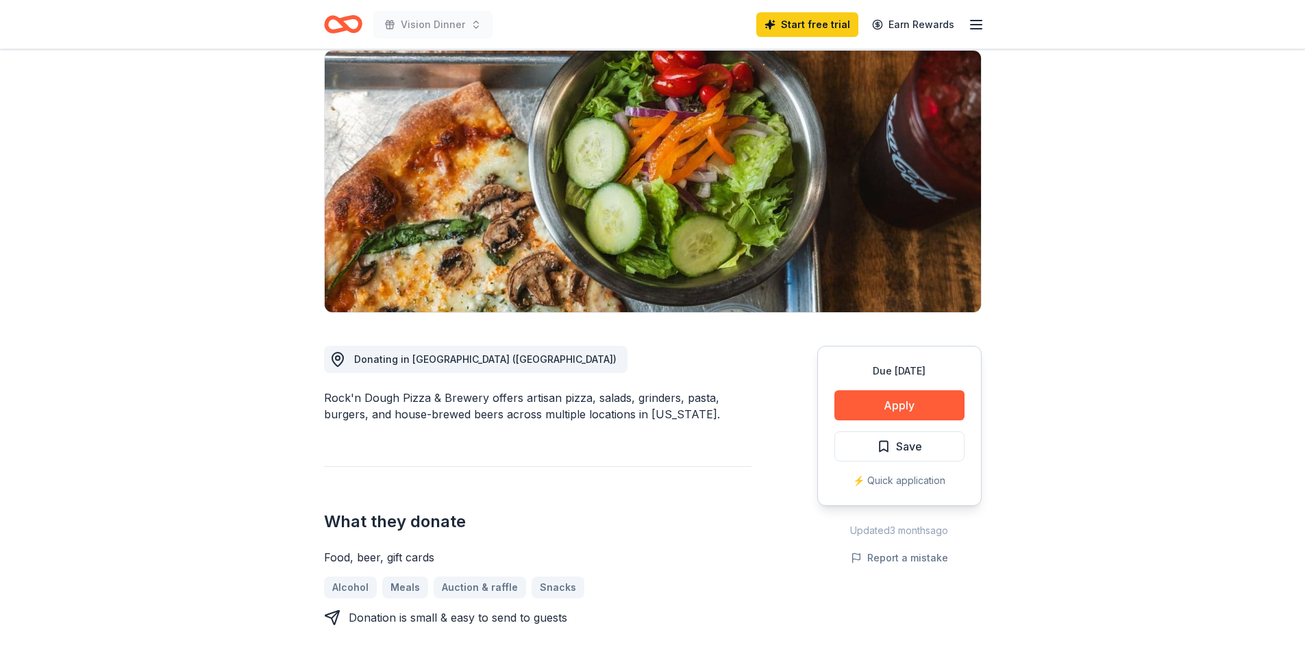
scroll to position [140, 0]
